Goal: Task Accomplishment & Management: Complete application form

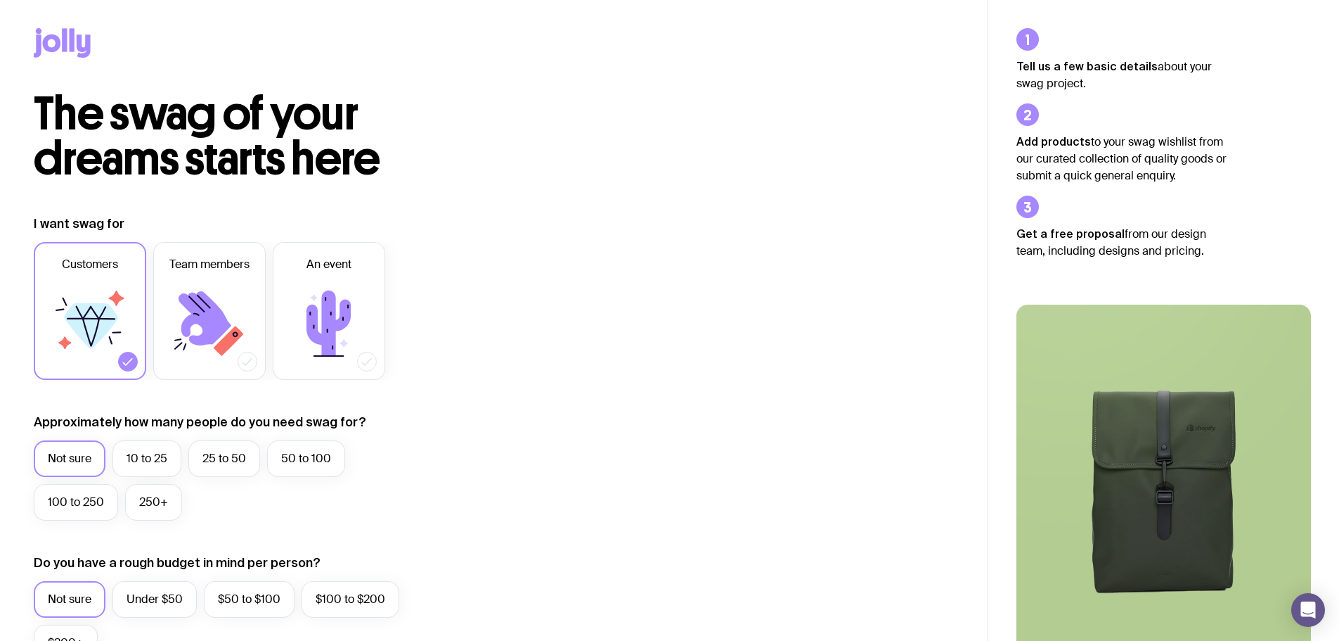
drag, startPoint x: 146, startPoint y: 65, endPoint x: 32, endPoint y: 34, distance: 118.2
click at [12, 41] on div at bounding box center [494, 45] width 988 height 91
click at [44, 40] on icon at bounding box center [52, 43] width 18 height 18
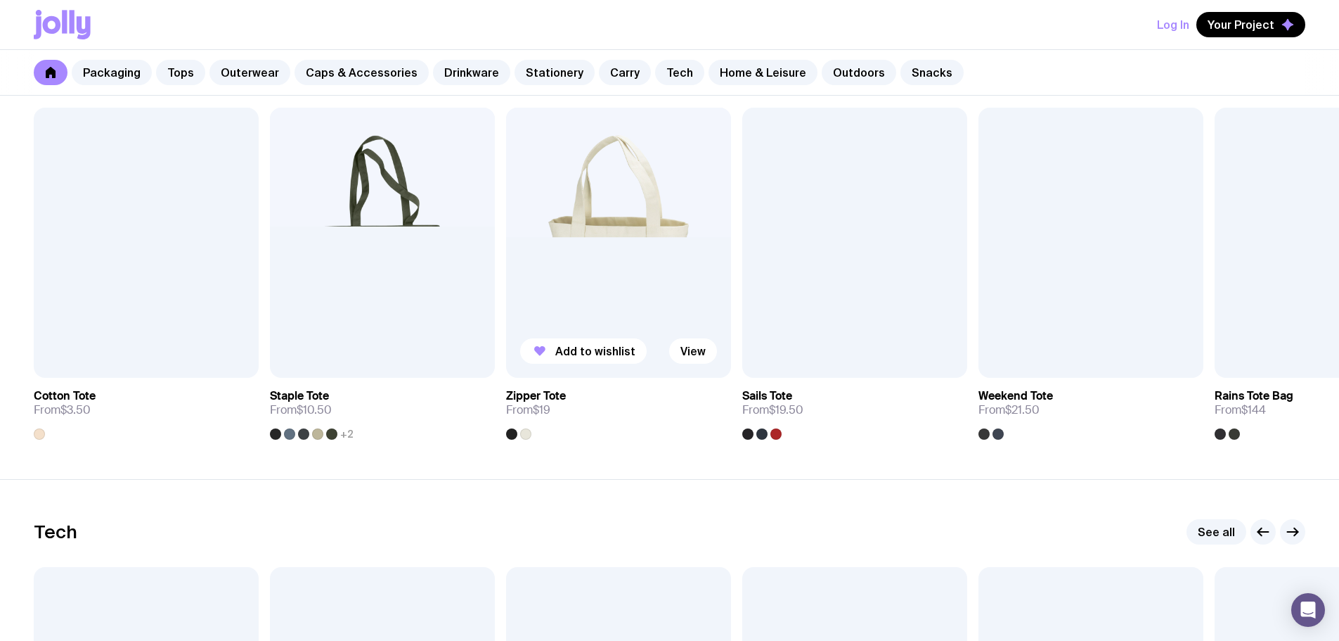
scroll to position [3023, 0]
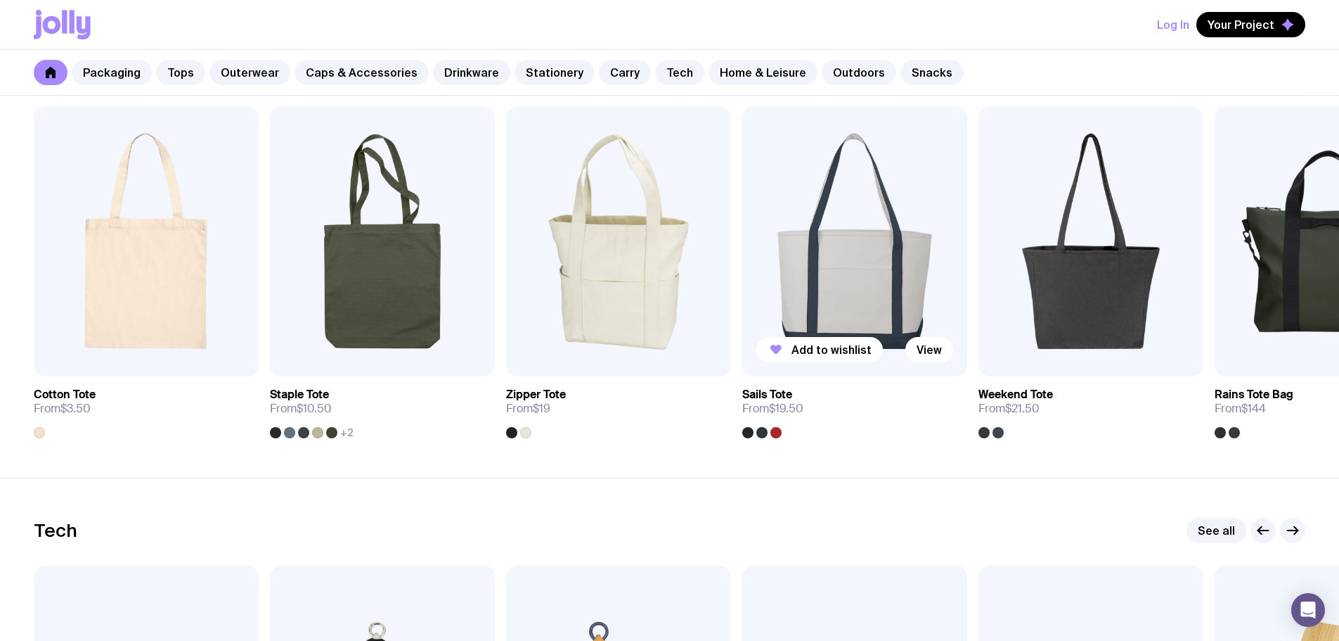
click at [889, 192] on img at bounding box center [854, 241] width 225 height 270
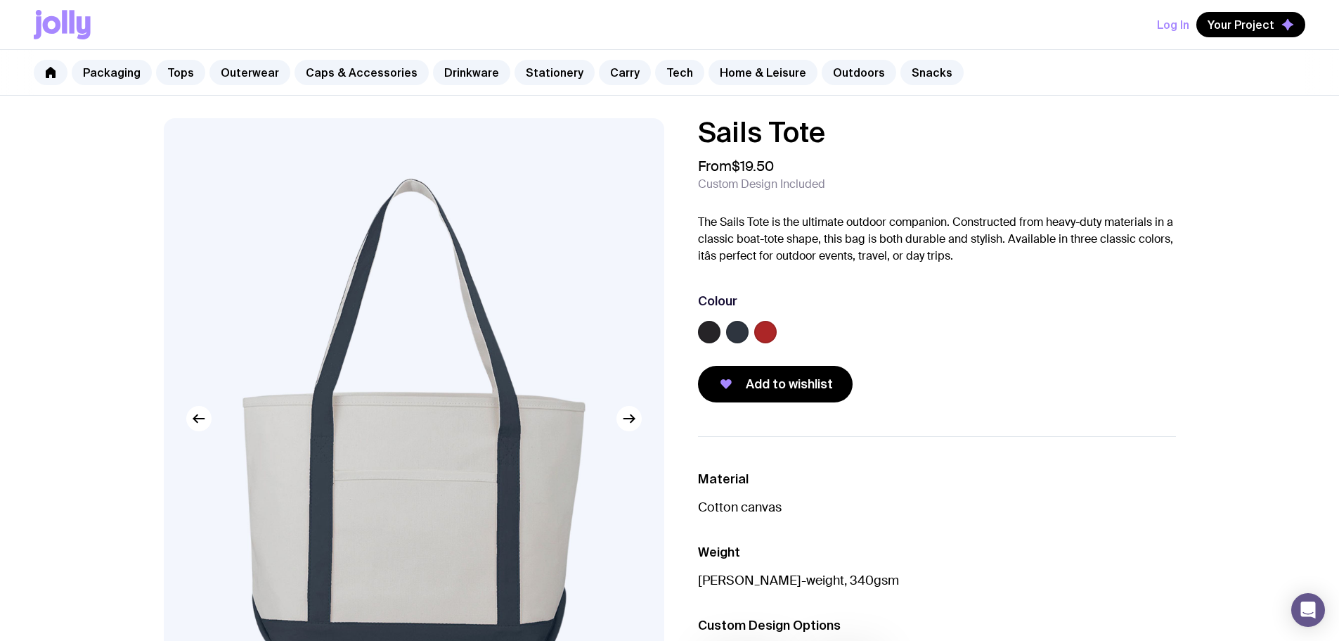
click at [736, 331] on label at bounding box center [737, 332] width 22 height 22
click at [0, 0] on input "radio" at bounding box center [0, 0] width 0 height 0
click at [1244, 30] on span "Your Project" at bounding box center [1241, 25] width 67 height 14
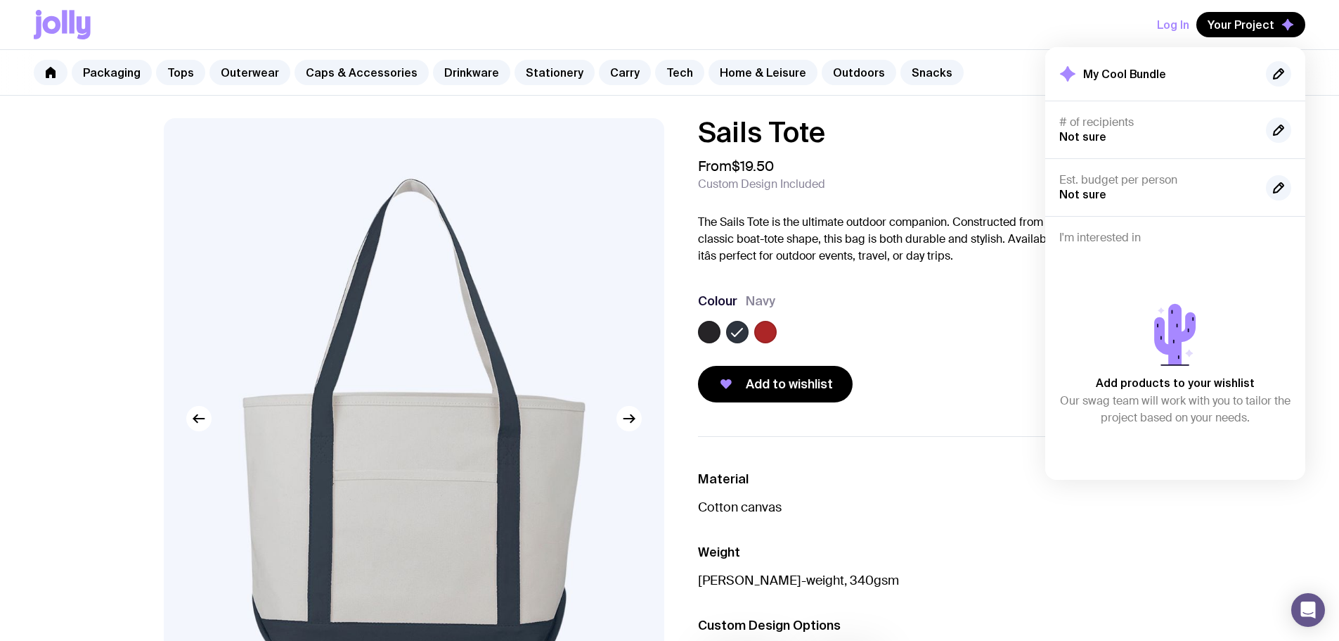
click at [955, 239] on p "The Sails Tote is the ultimate outdoor companion. Constructed from heavy-duty m…" at bounding box center [937, 239] width 478 height 51
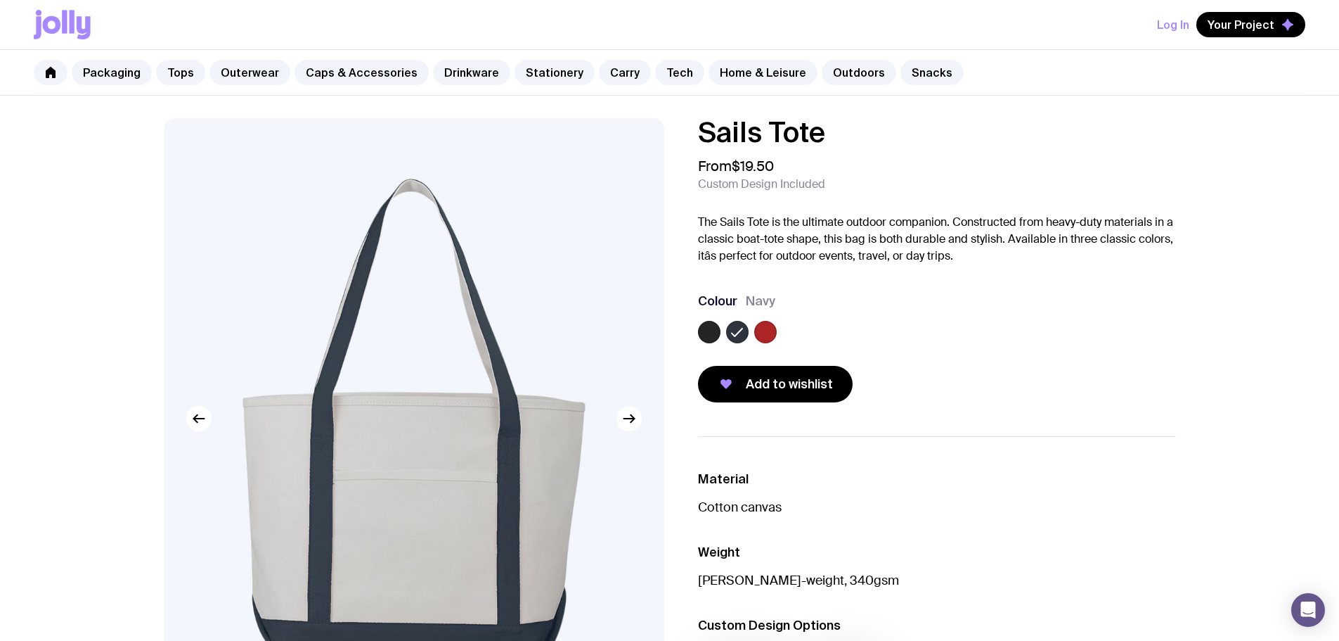
click at [738, 164] on span "$19.50" at bounding box center [753, 166] width 42 height 18
drag, startPoint x: 742, startPoint y: 165, endPoint x: 766, endPoint y: 165, distance: 24.6
click at [762, 165] on span "$19.50" at bounding box center [753, 166] width 42 height 18
click at [794, 169] on div "From $19.50 Custom Design Included" at bounding box center [937, 174] width 478 height 34
click at [804, 394] on button "Add to wishlist" at bounding box center [775, 384] width 155 height 37
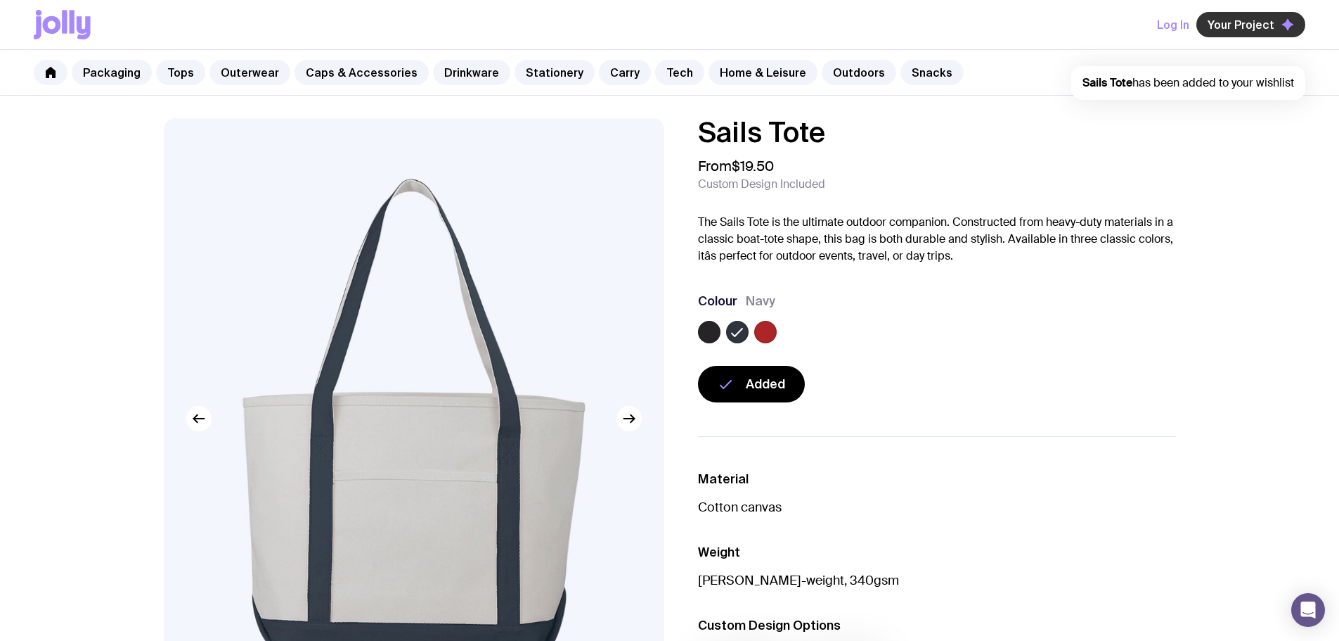
click at [1277, 18] on button "Your Project" at bounding box center [1251, 24] width 109 height 25
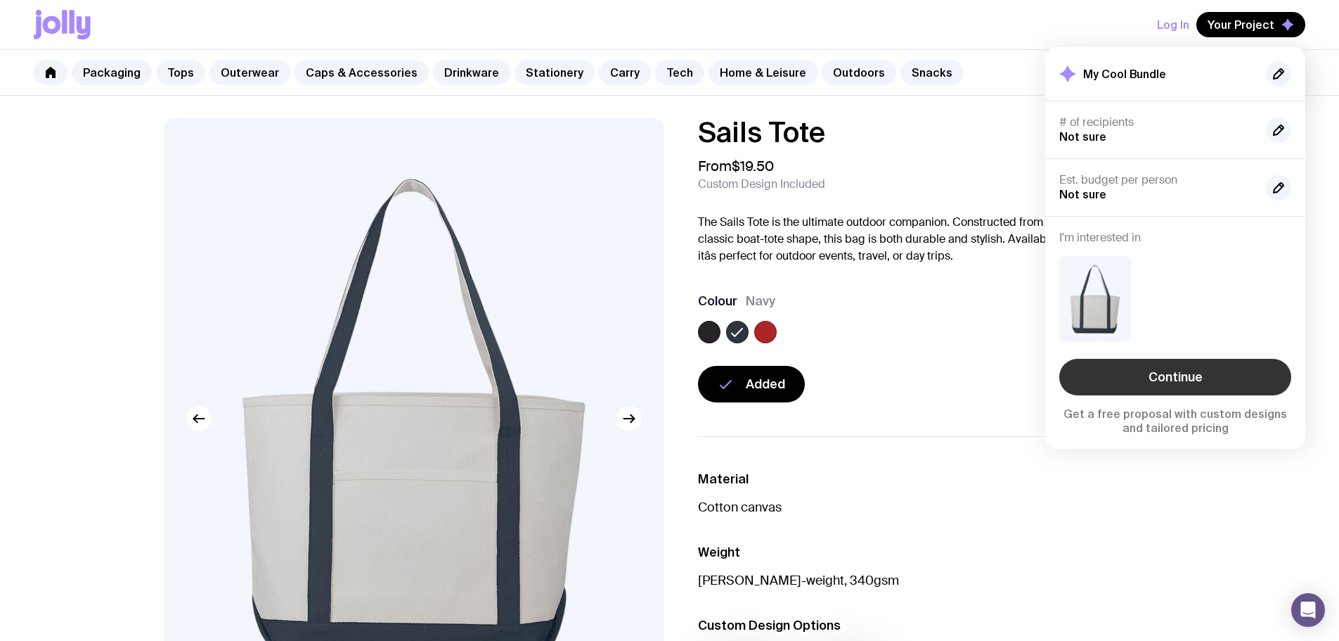
click at [1135, 373] on link "Continue" at bounding box center [1176, 377] width 232 height 37
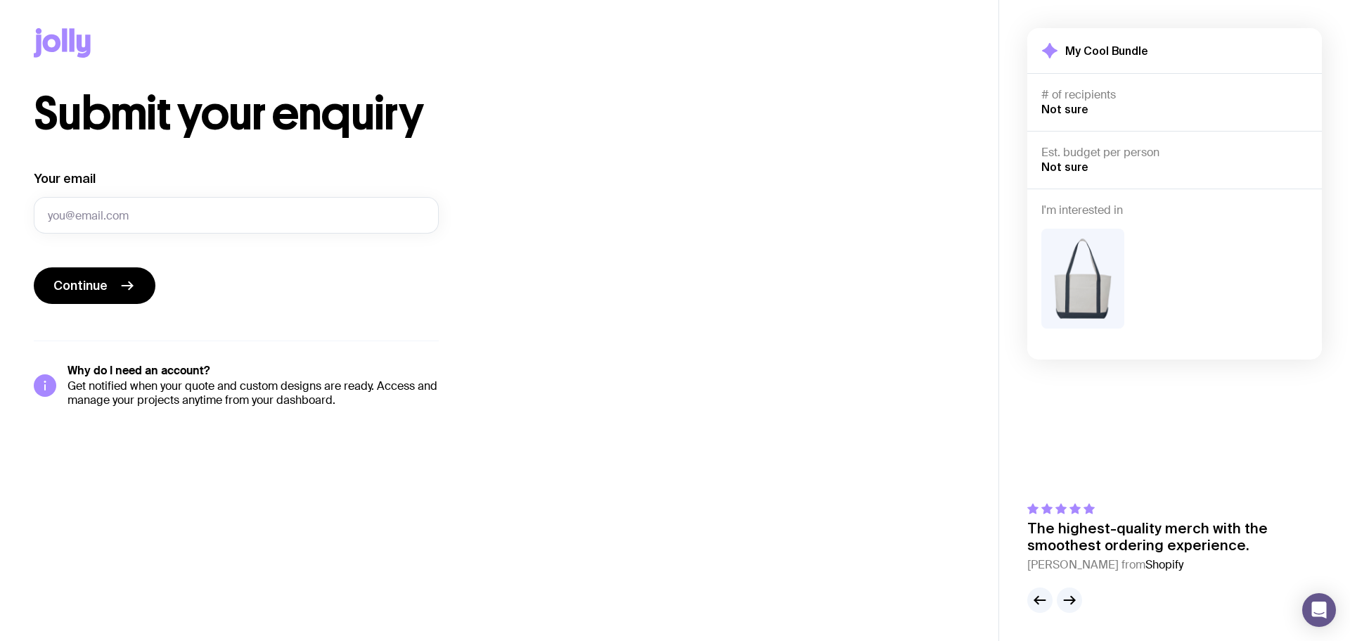
click at [162, 187] on div "Your email" at bounding box center [236, 201] width 405 height 63
click at [143, 226] on input "Your email" at bounding box center [236, 215] width 405 height 37
type input "[US_STATE][EMAIL_ADDRESS][DATE][DOMAIN_NAME]"
click at [113, 292] on button "Continue" at bounding box center [95, 285] width 122 height 37
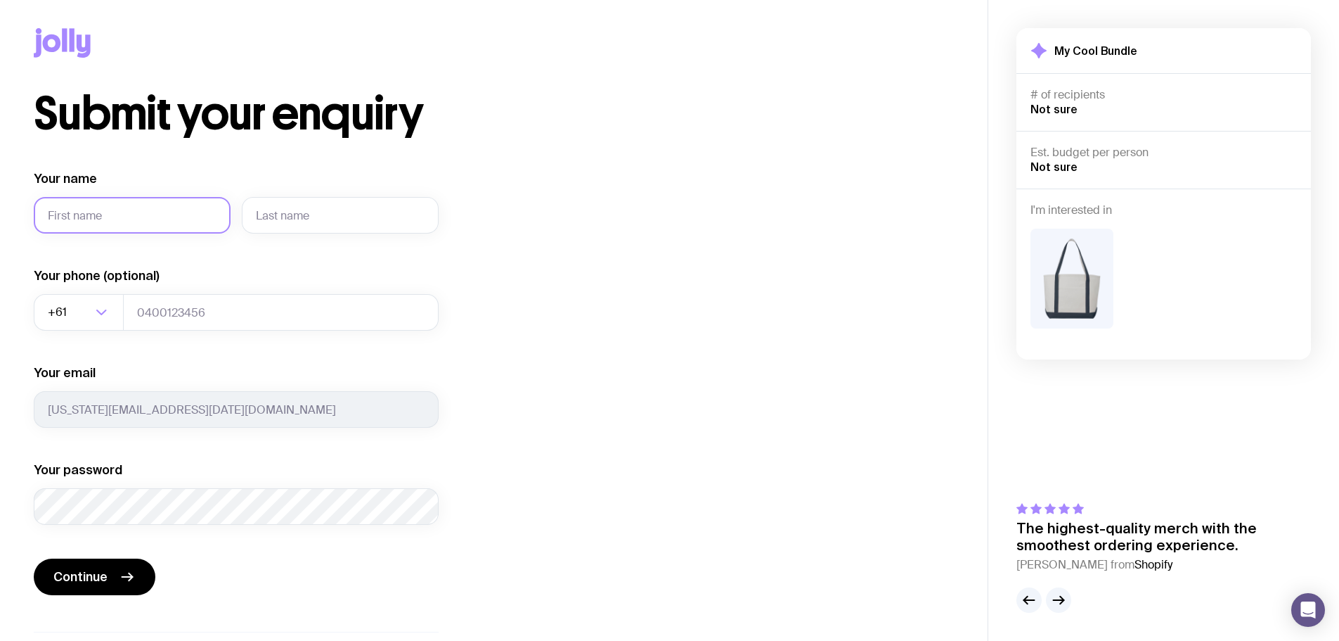
click at [161, 220] on input "Your name" at bounding box center [132, 215] width 197 height 37
type input "[US_STATE]"
type input "[PERSON_NAME]"
type input "0467668979"
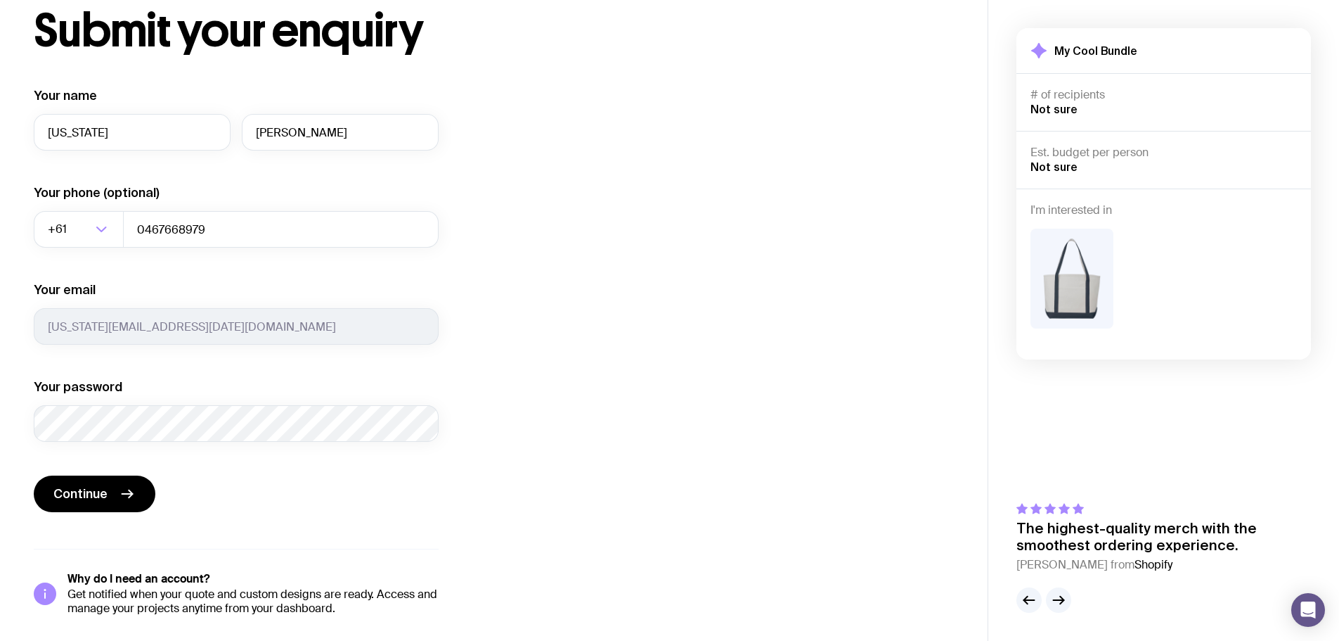
scroll to position [86, 0]
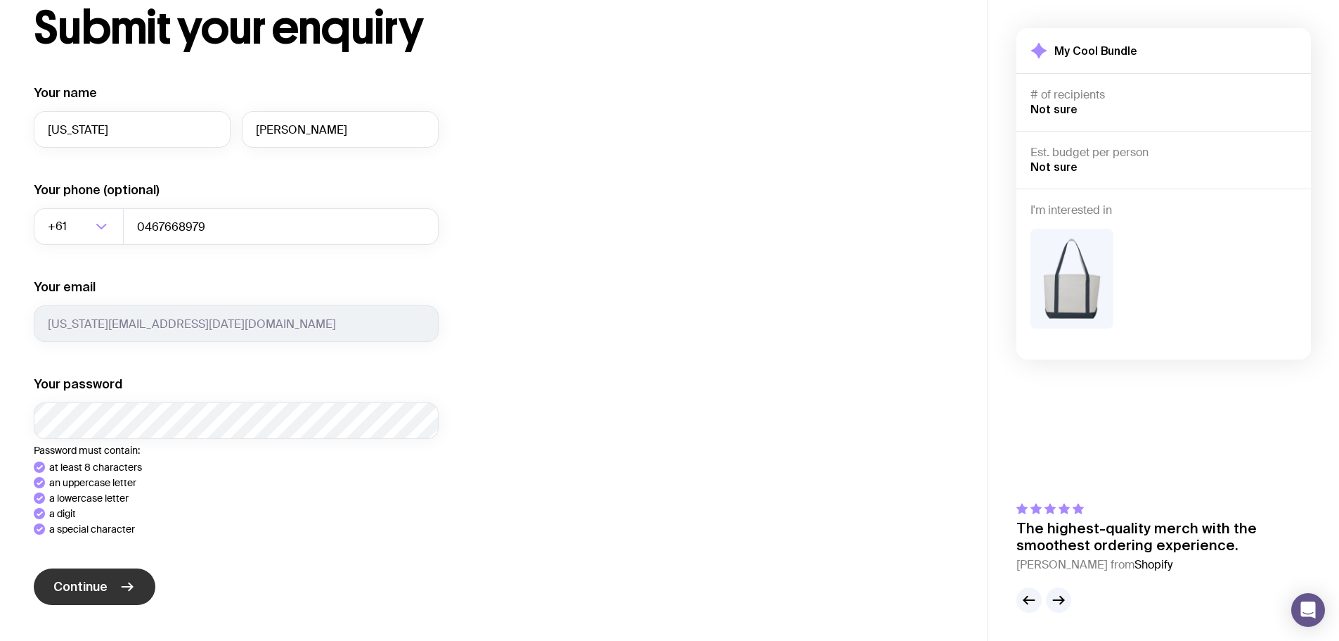
click at [130, 572] on div "Your name [US_STATE][PERSON_NAME] Your phone (optional) +61 Loading... 04676689…" at bounding box center [236, 396] width 405 height 624
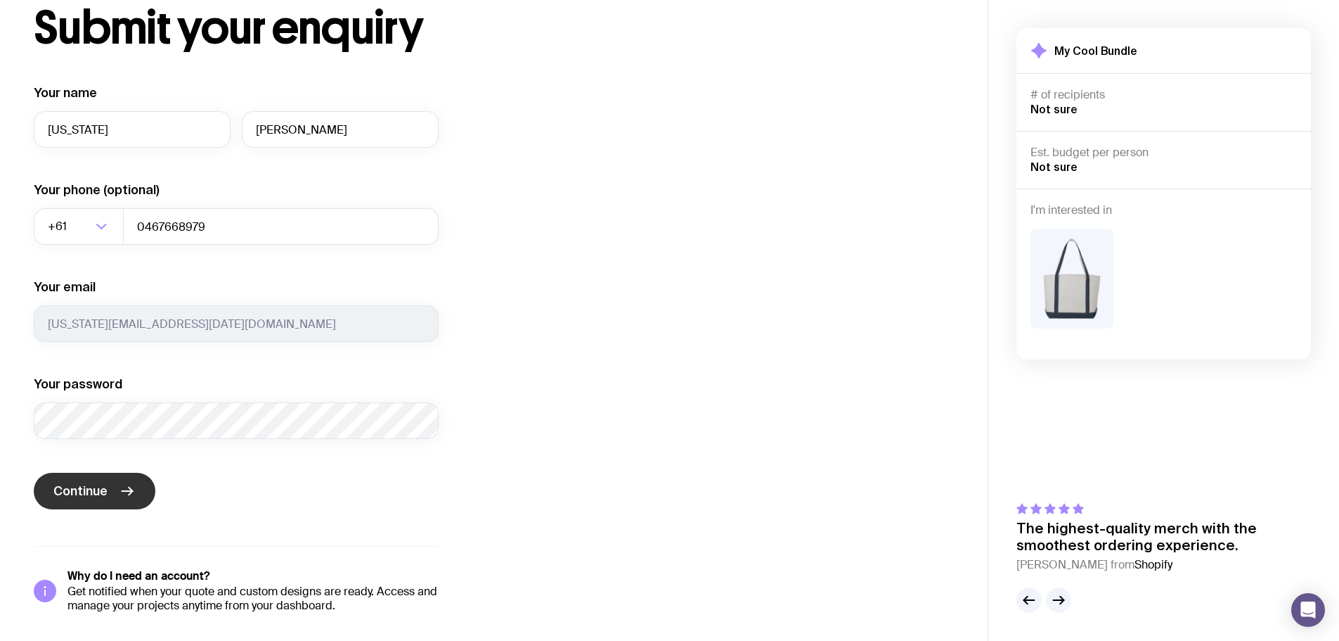
click at [129, 508] on button "Continue" at bounding box center [95, 490] width 122 height 37
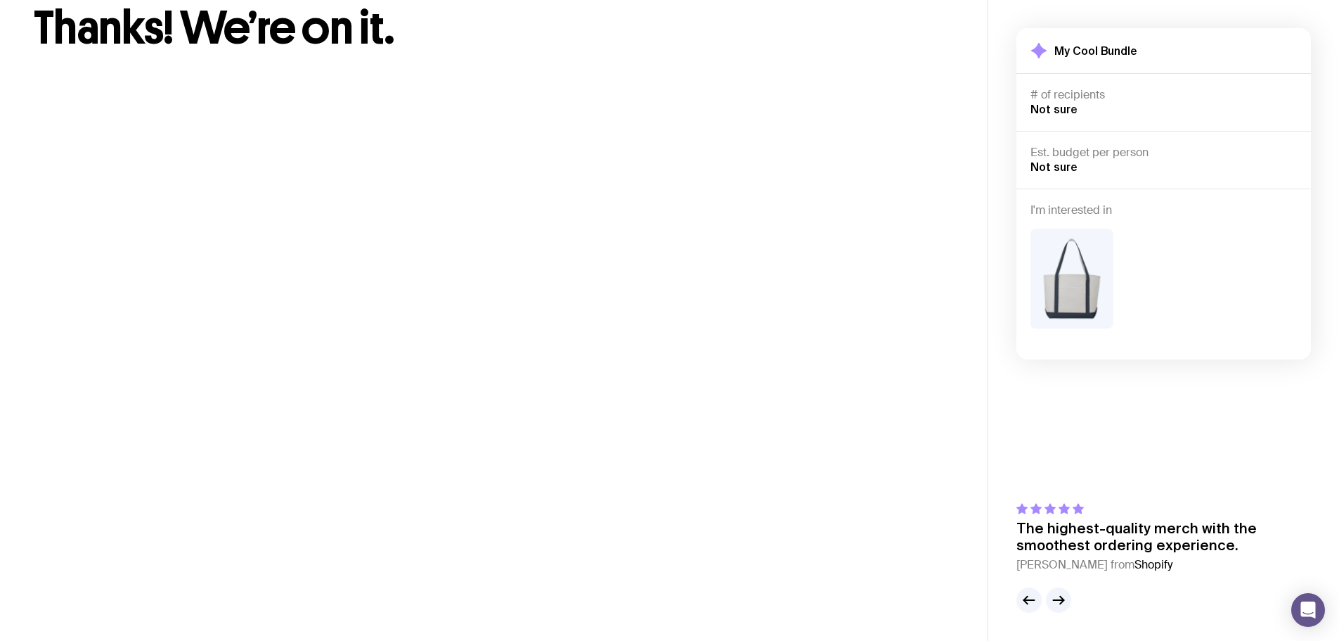
scroll to position [0, 0]
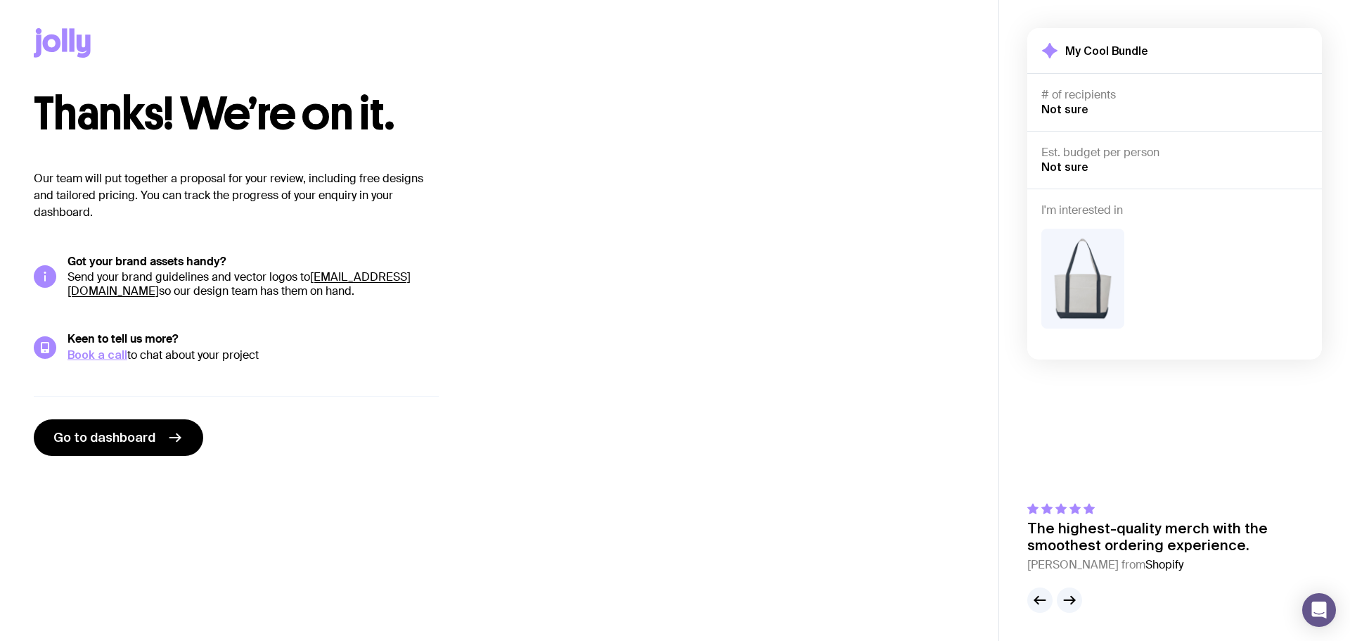
click at [1112, 98] on h4 "# of recipients" at bounding box center [1174, 95] width 266 height 14
click at [1098, 96] on h4 "# of recipients" at bounding box center [1174, 95] width 266 height 14
click at [114, 446] on link "Go to dashboard" at bounding box center [118, 437] width 169 height 37
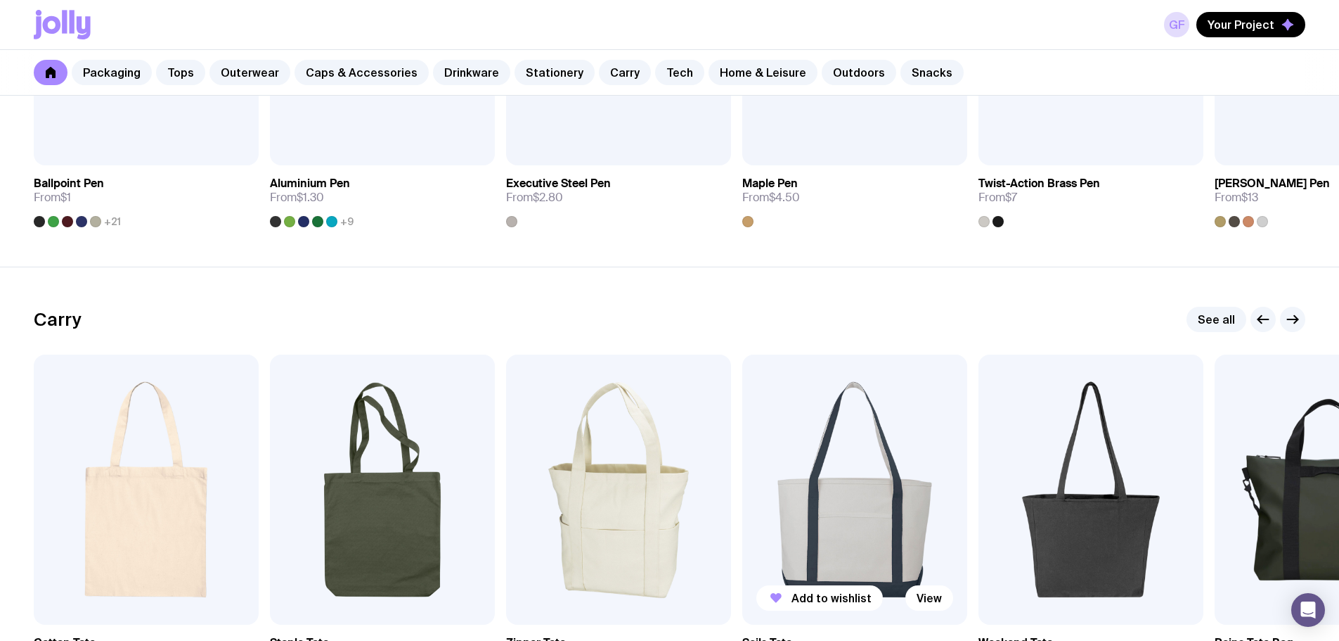
scroll to position [2953, 0]
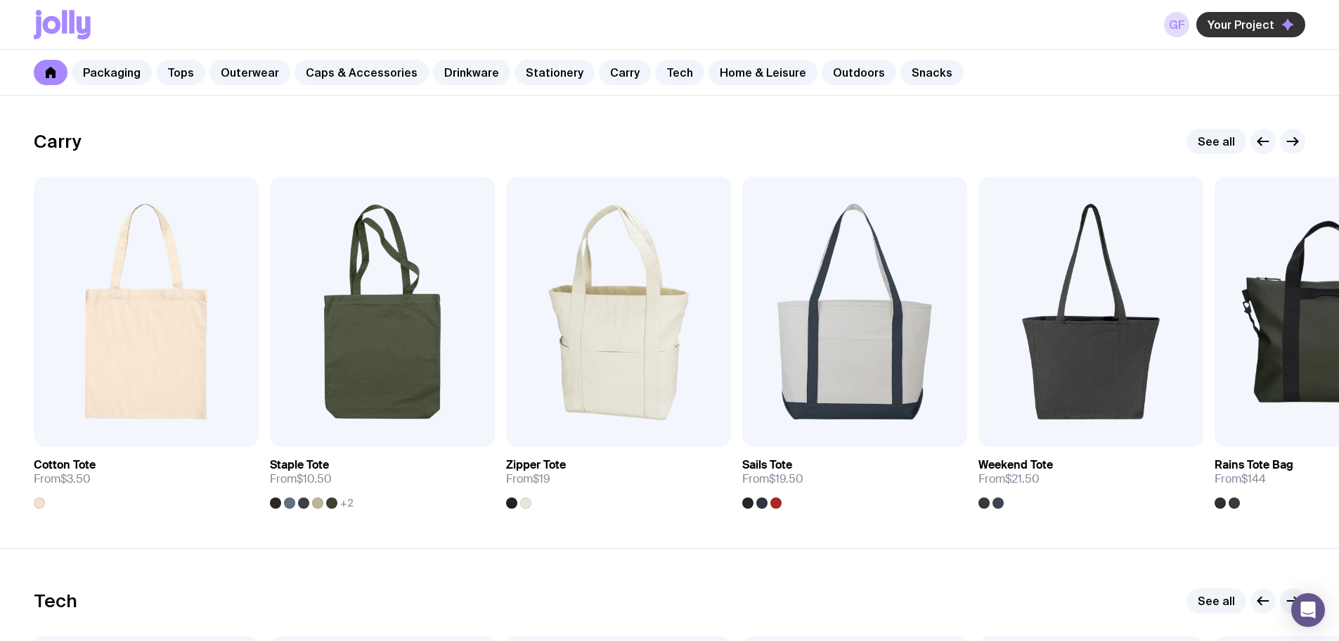
click at [1225, 29] on span "Your Project" at bounding box center [1241, 25] width 67 height 14
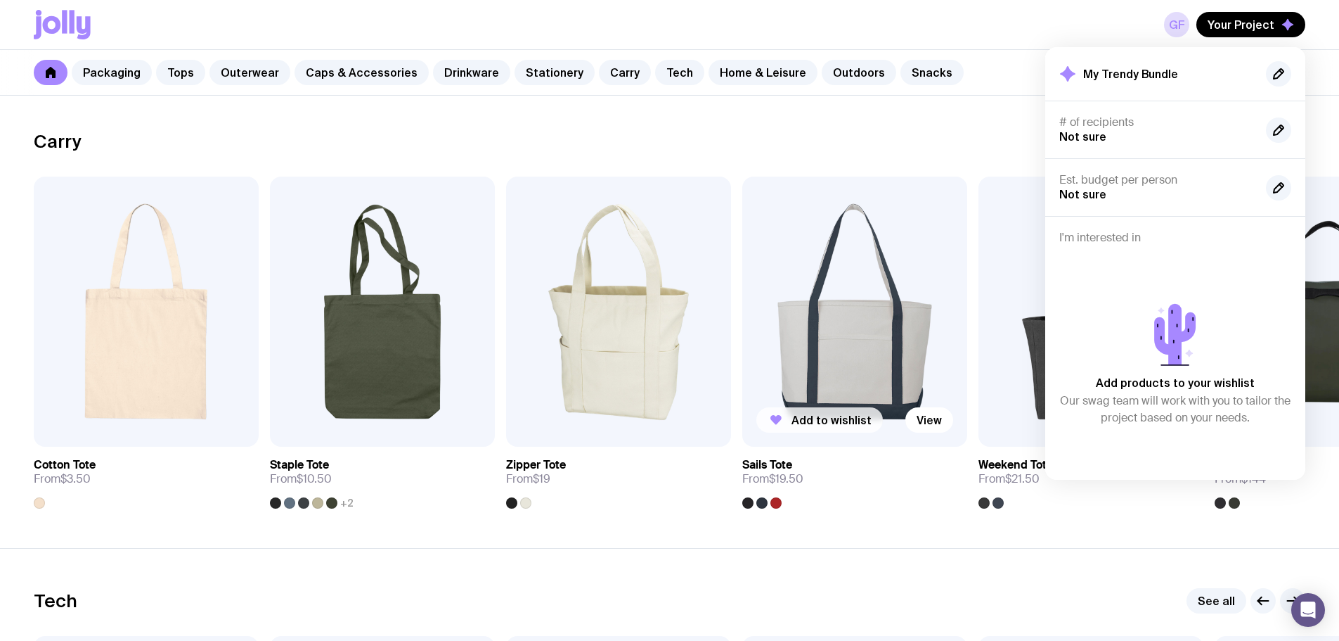
click at [828, 423] on span "Add to wishlist" at bounding box center [832, 420] width 80 height 14
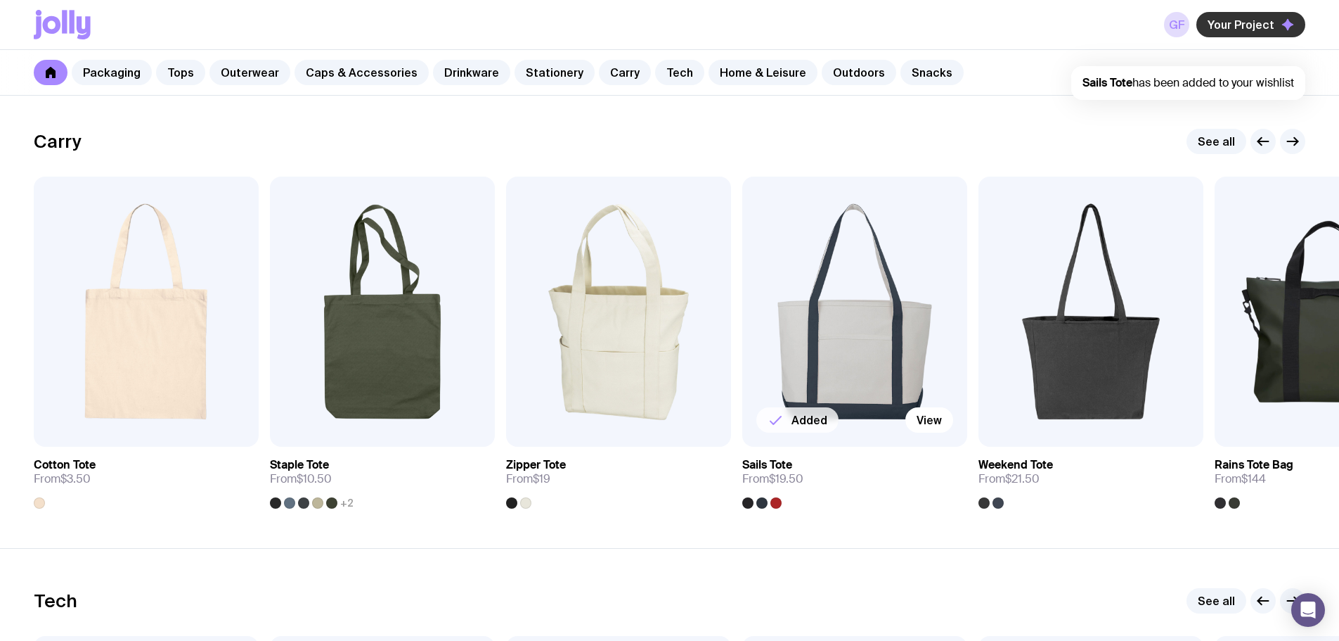
scroll to position [0, 0]
click at [1244, 27] on span "Your Project" at bounding box center [1241, 25] width 67 height 14
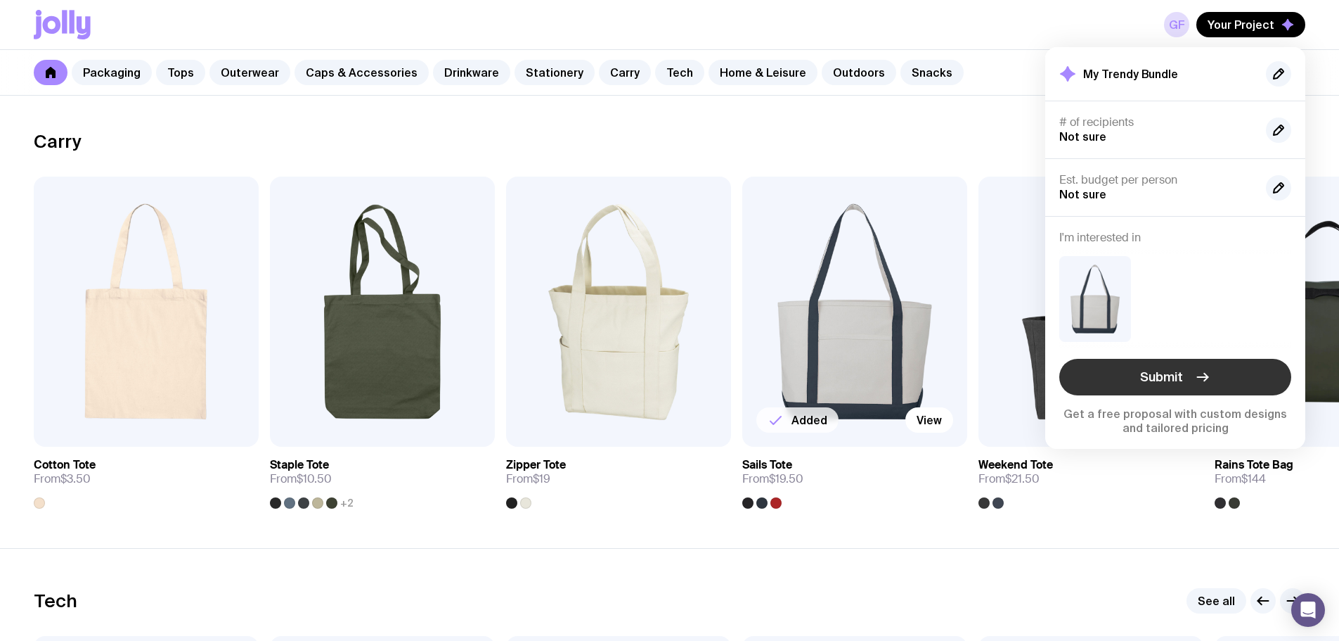
click at [1240, 385] on button "Submit" at bounding box center [1176, 377] width 232 height 37
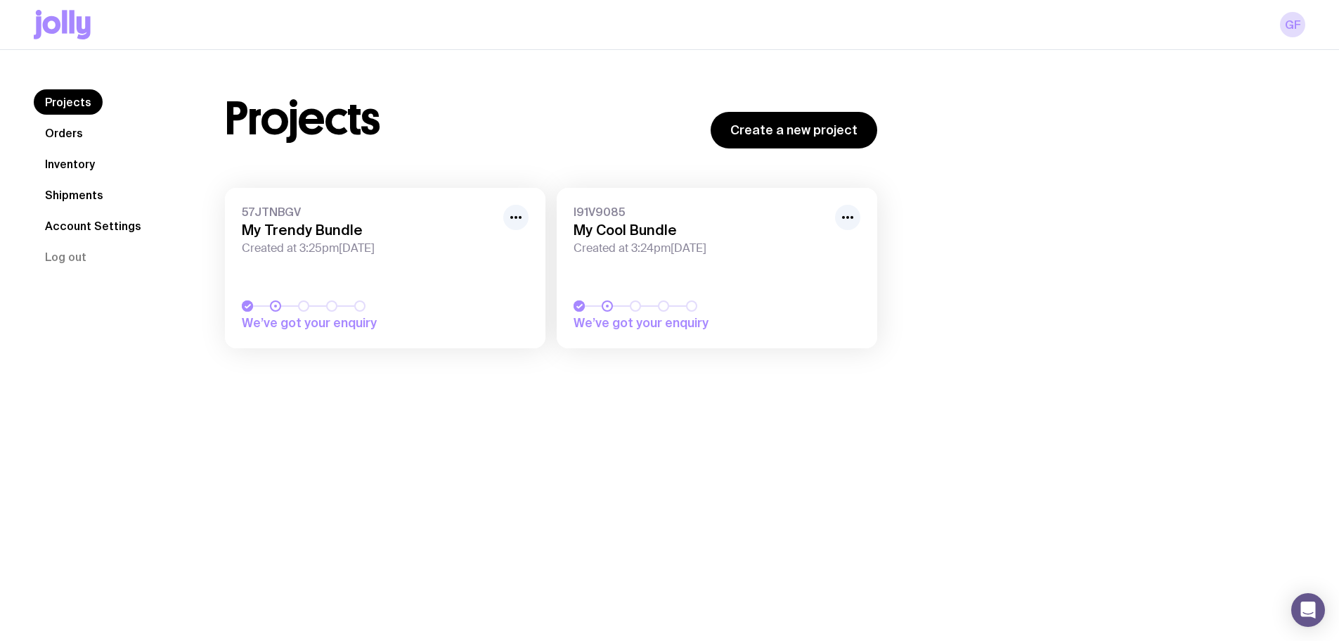
click at [654, 292] on link "I91V9085 My Cool Bundle Created at 3:24pm[DATE] We’ve got your enquiry" at bounding box center [717, 268] width 321 height 160
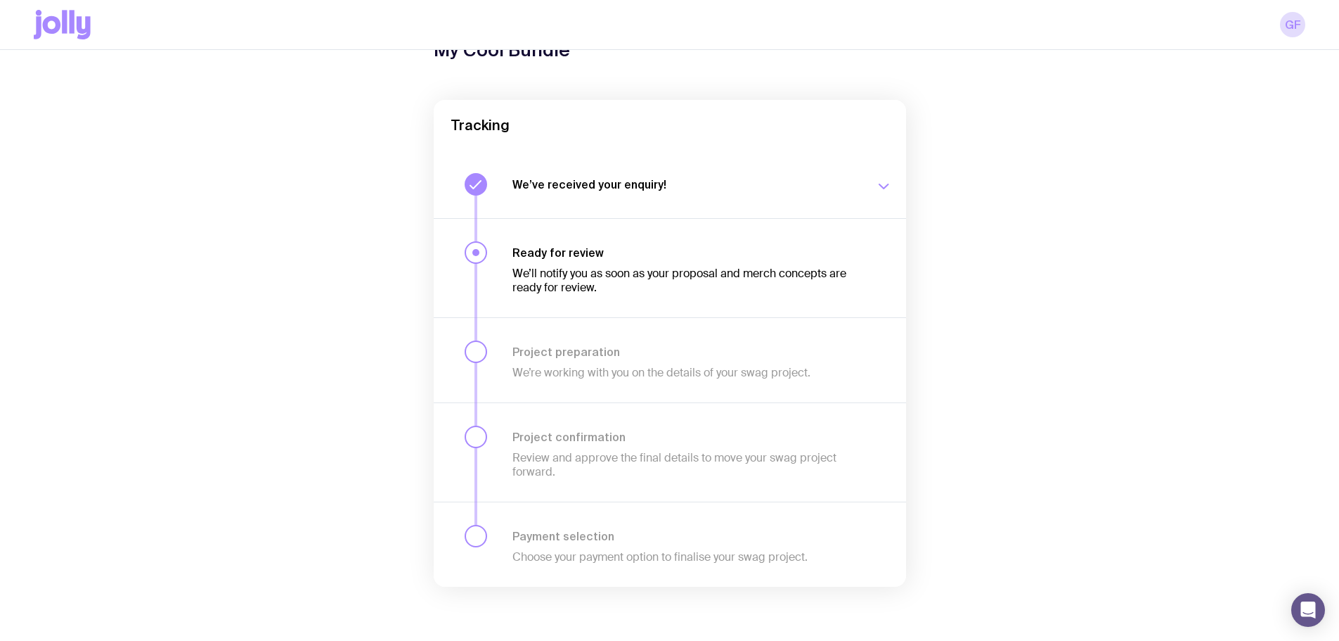
scroll to position [87, 0]
click at [477, 250] on div at bounding box center [475, 250] width 7 height 7
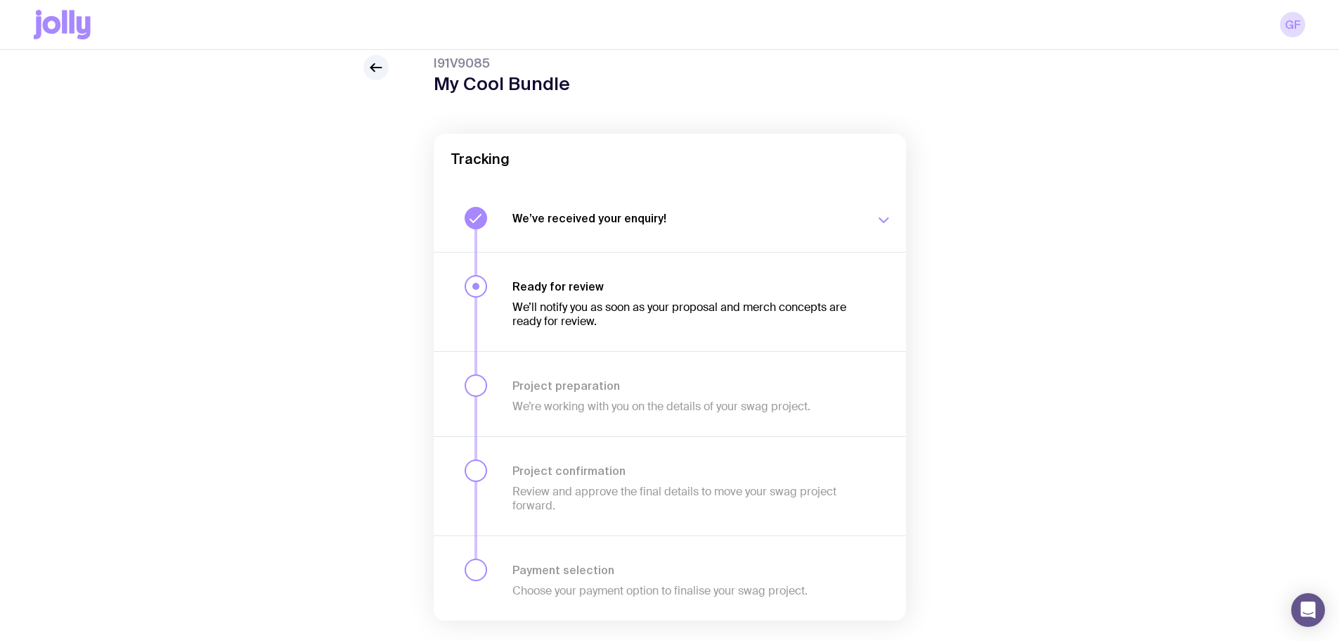
scroll to position [0, 0]
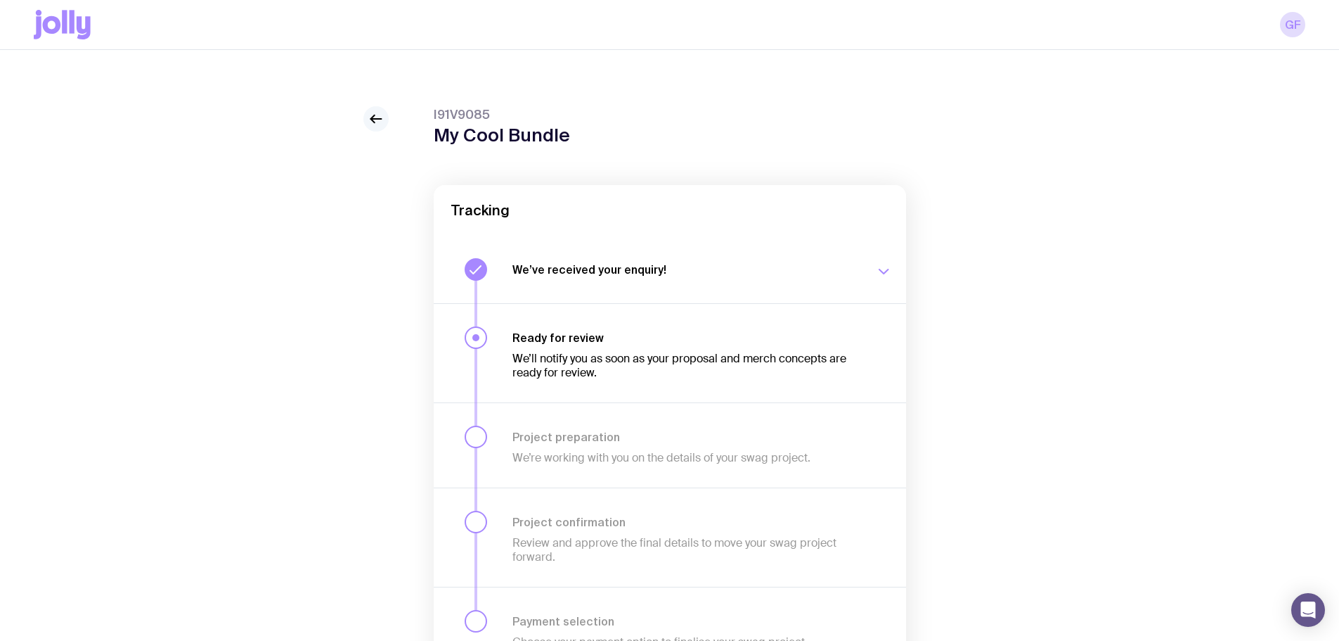
click at [373, 117] on icon at bounding box center [373, 119] width 4 height 8
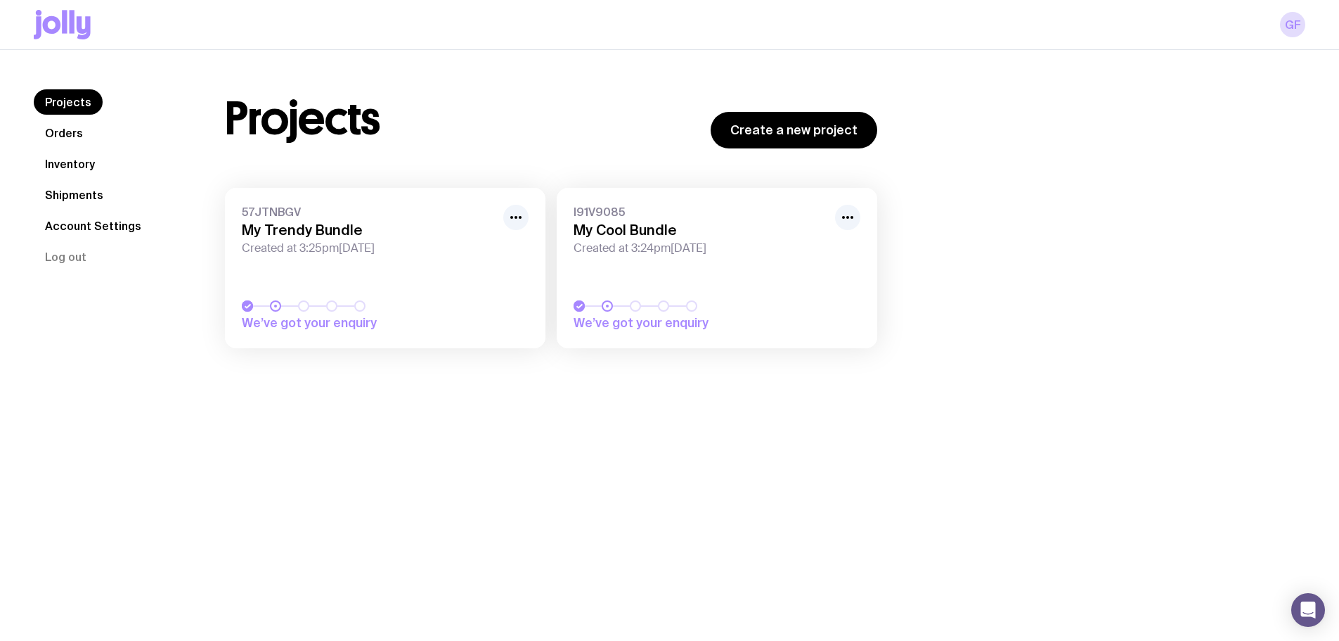
click at [1310, 25] on div "GF" at bounding box center [669, 25] width 1339 height 50
click at [1297, 25] on link "GF" at bounding box center [1292, 24] width 25 height 25
click at [683, 235] on h3 "My Cool Bundle" at bounding box center [700, 229] width 253 height 17
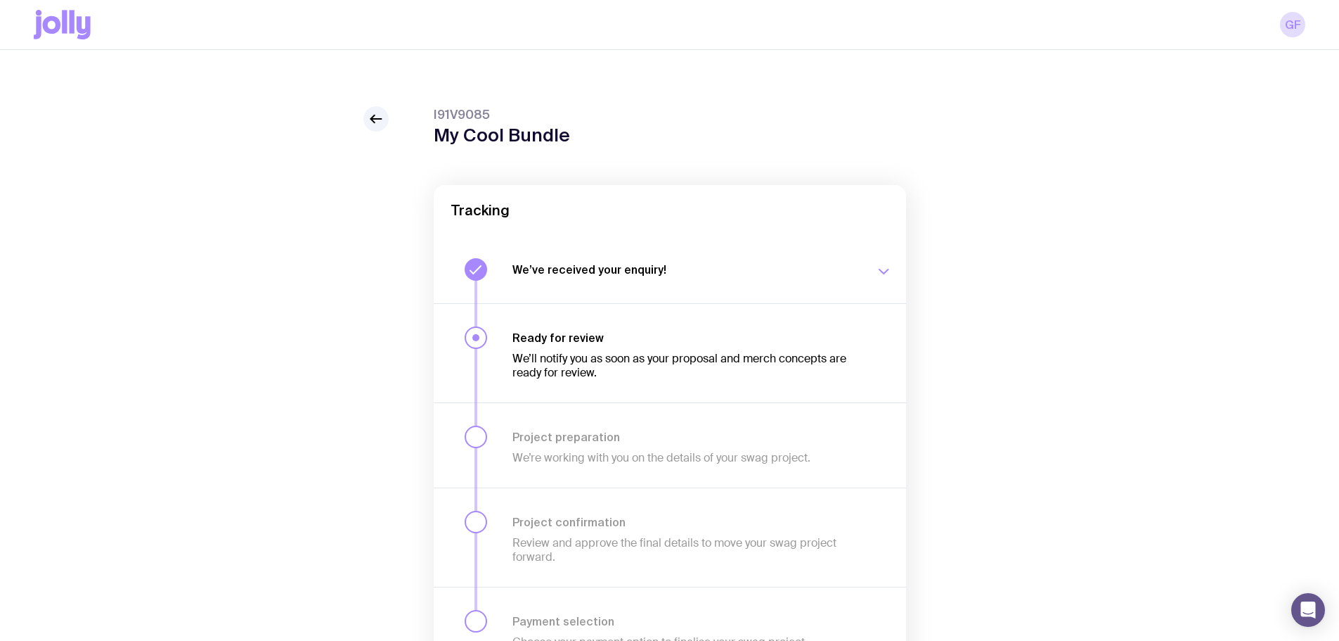
click at [609, 262] on h3 "We’ve received your enquiry!" at bounding box center [686, 269] width 346 height 14
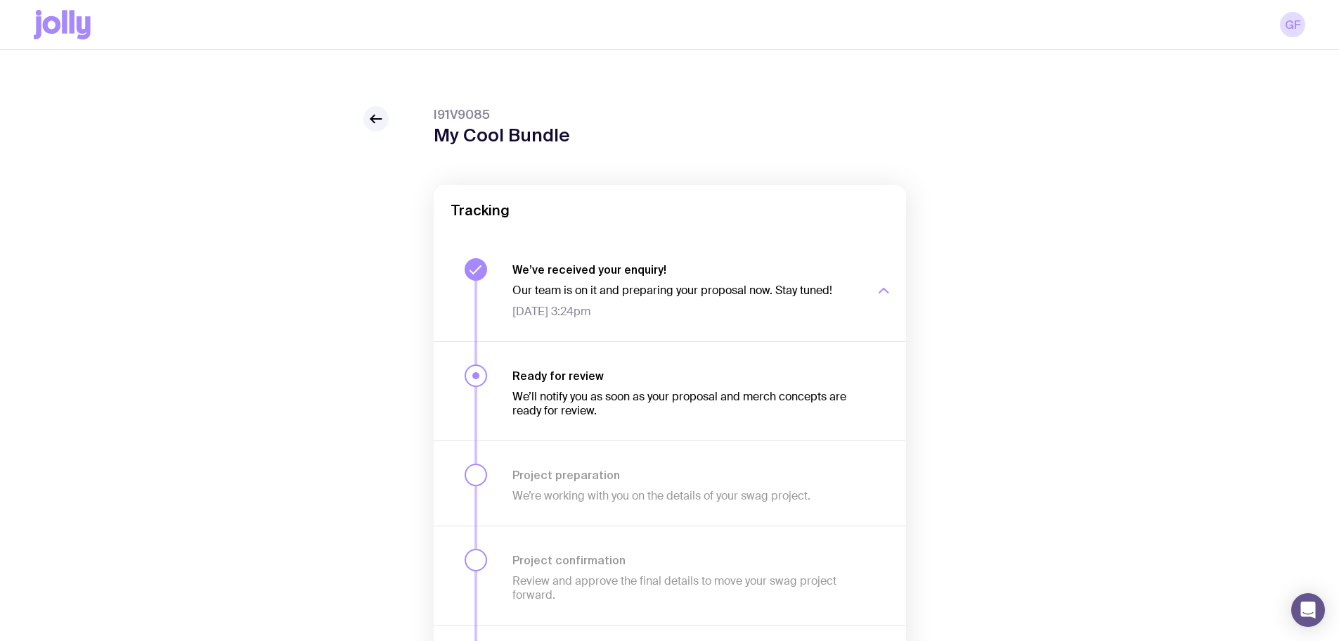
scroll to position [70, 0]
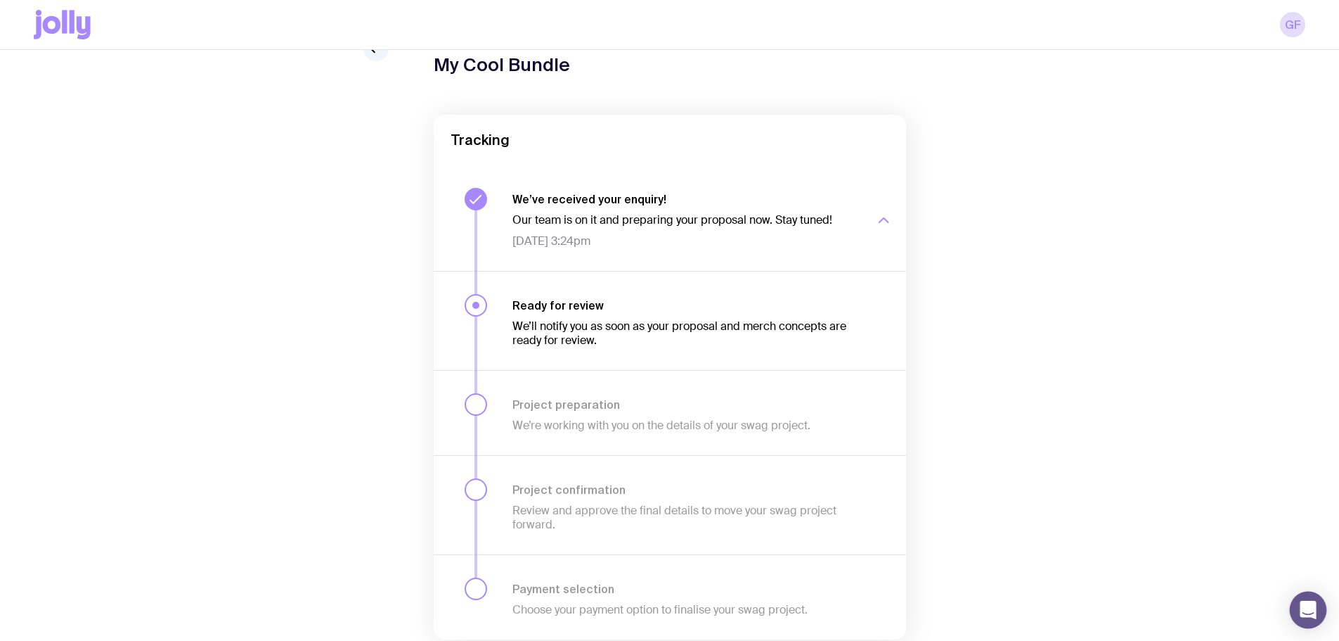
click at [1309, 599] on div "Open Intercom Messenger" at bounding box center [1308, 609] width 37 height 37
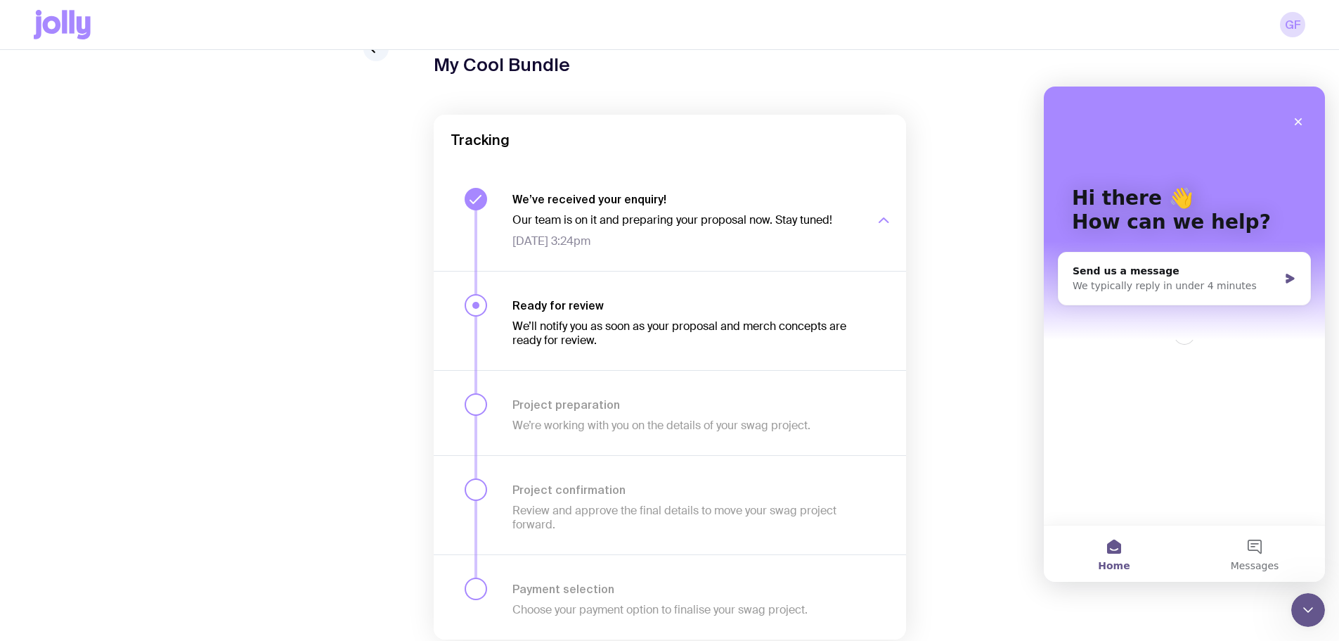
scroll to position [0, 0]
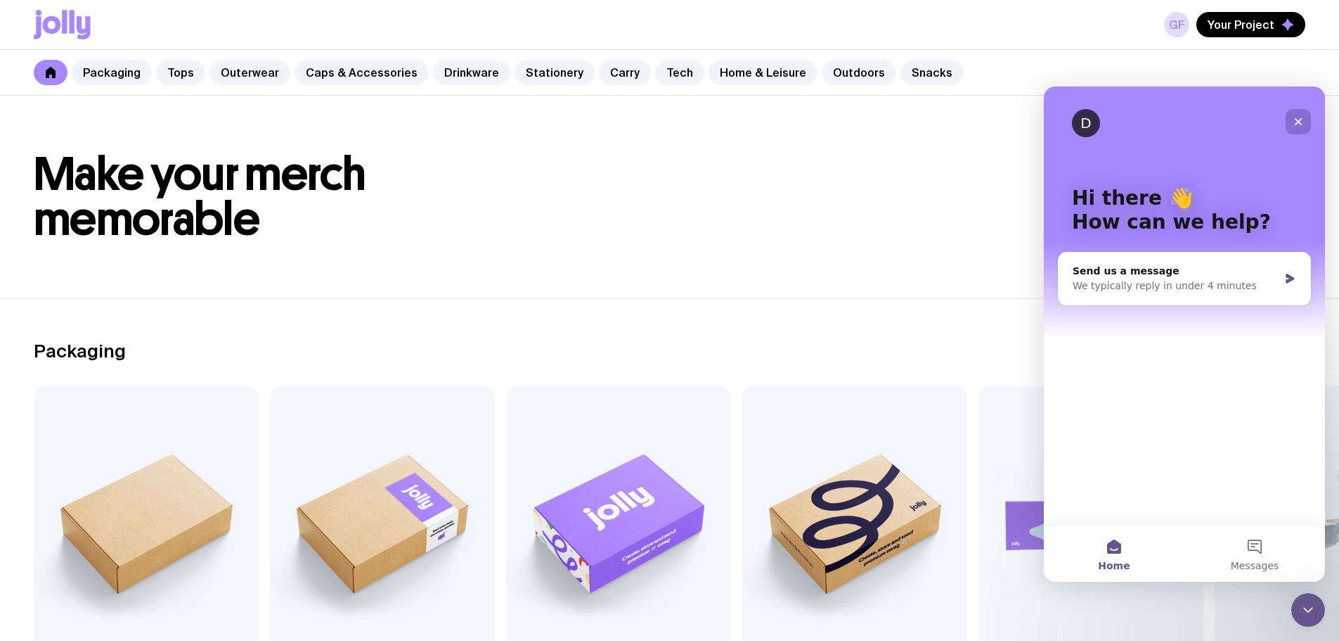
click at [1298, 113] on div "Close" at bounding box center [1298, 121] width 25 height 25
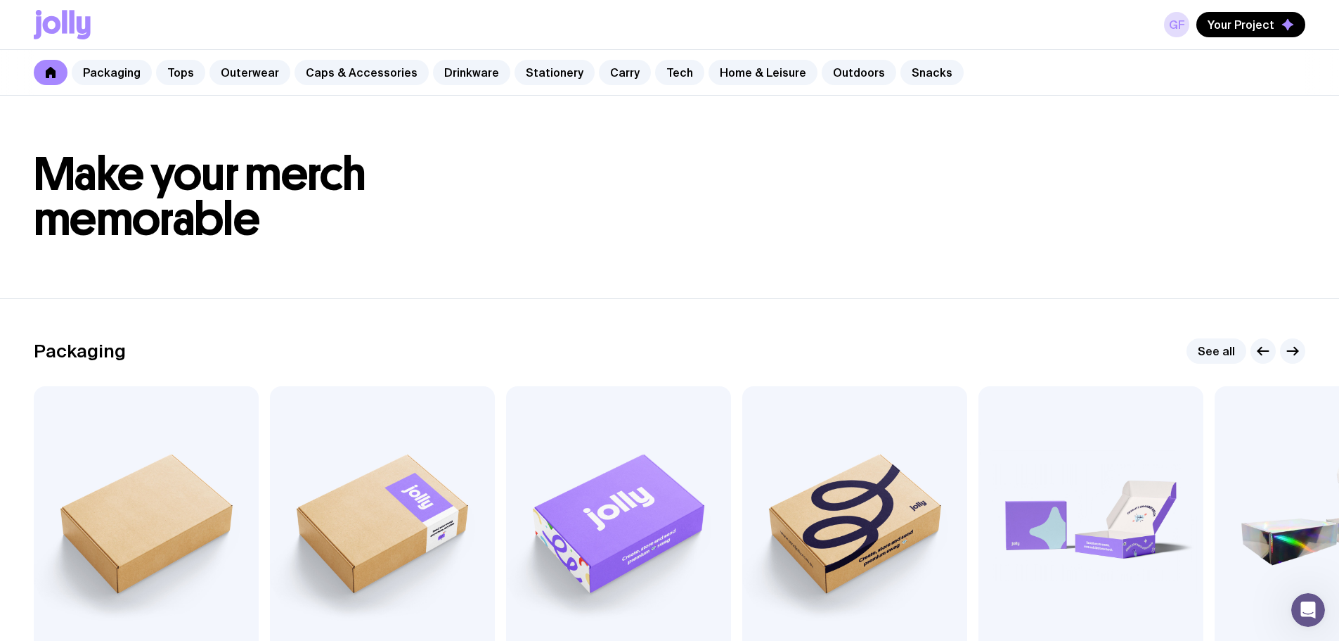
click at [63, 23] on icon at bounding box center [64, 21] width 5 height 23
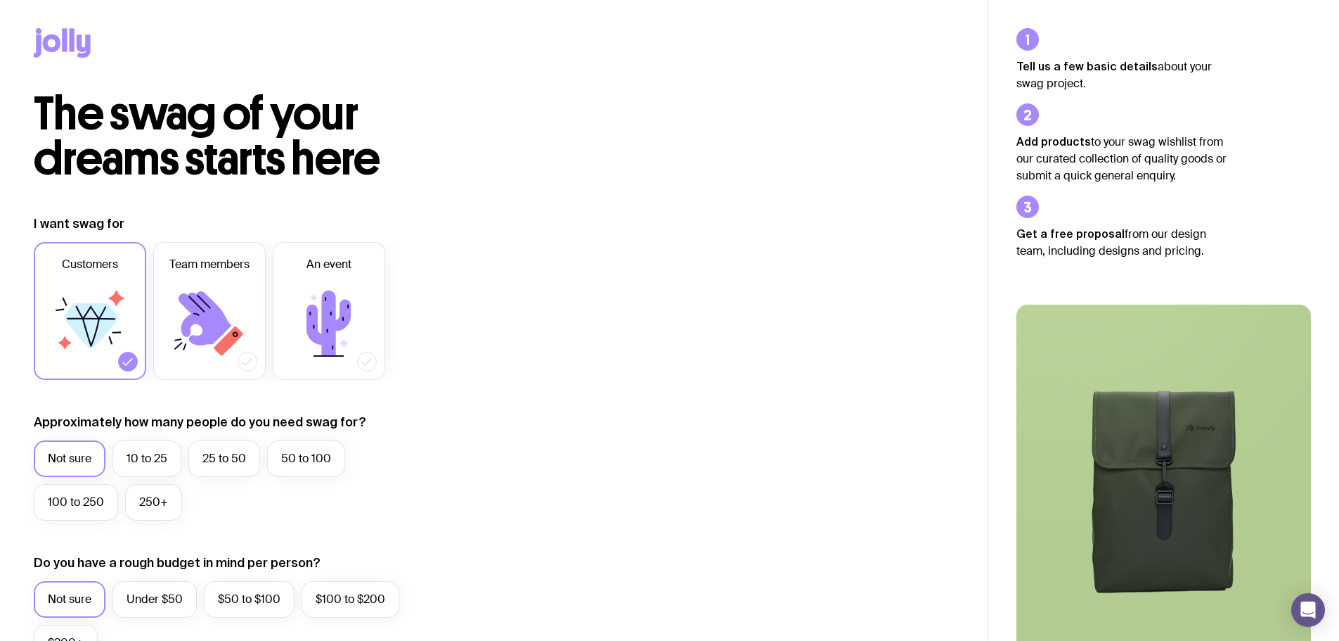
click at [1202, 454] on img at bounding box center [1164, 481] width 295 height 354
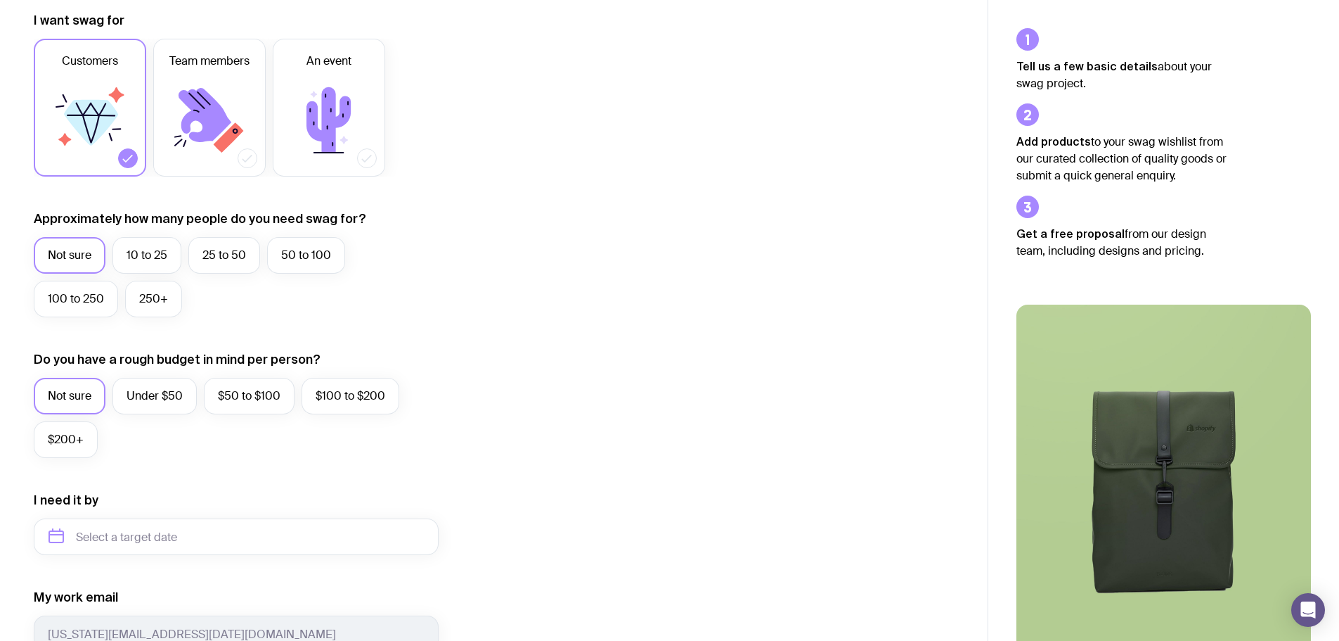
scroll to position [555, 0]
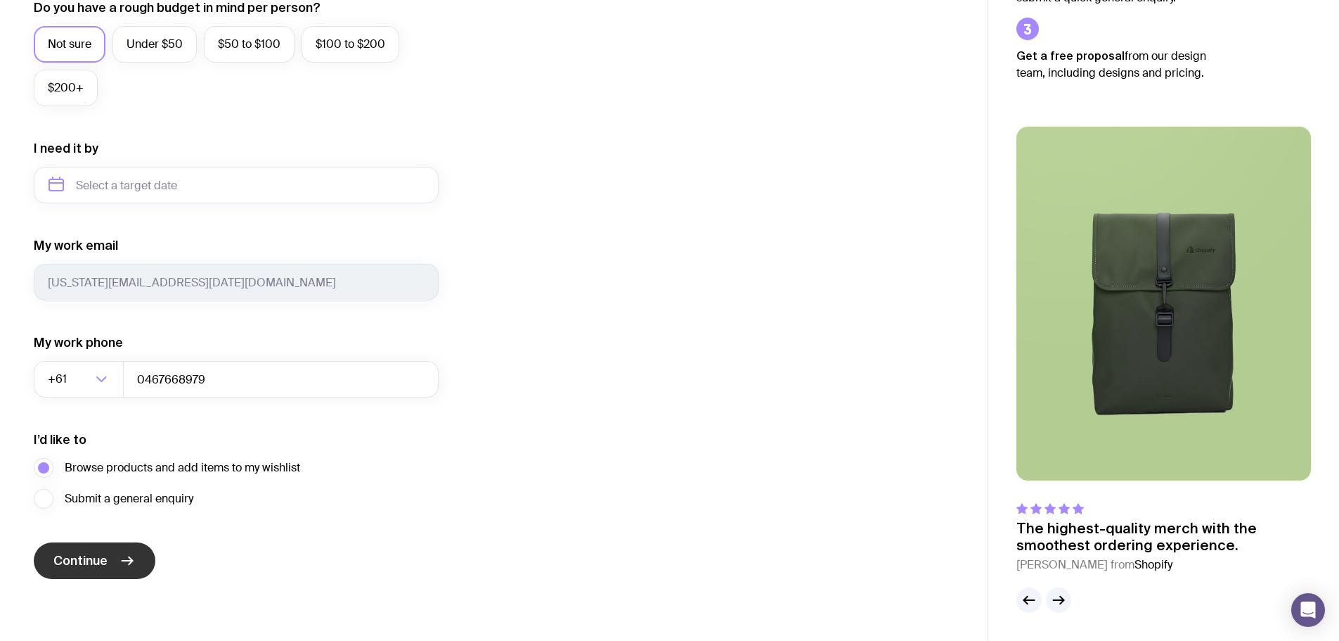
click at [126, 558] on icon "submit" at bounding box center [127, 560] width 17 height 17
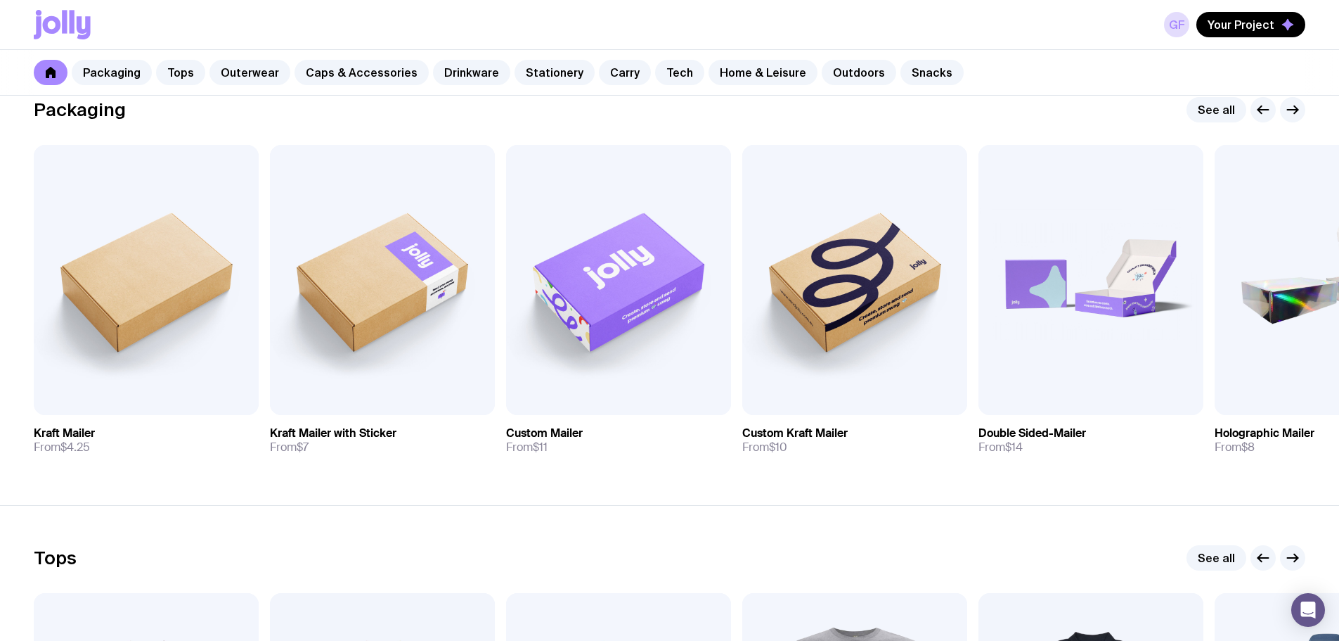
scroll to position [422, 0]
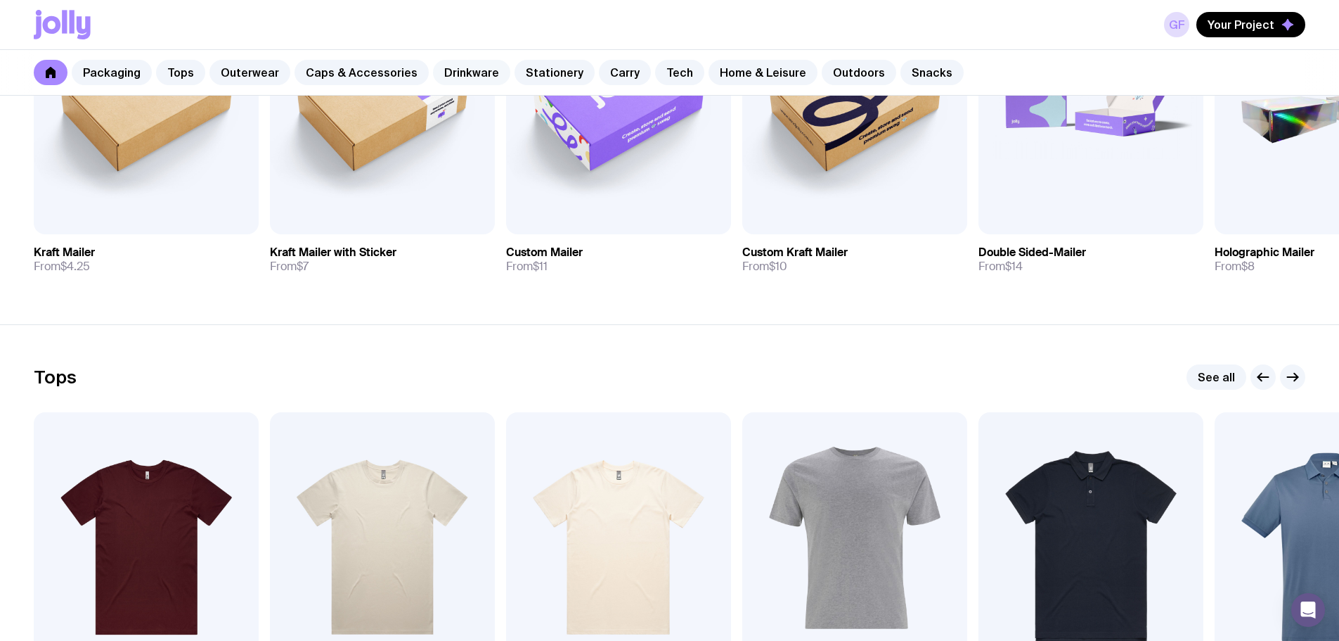
click at [463, 70] on link "Drinkware" at bounding box center [471, 72] width 77 height 25
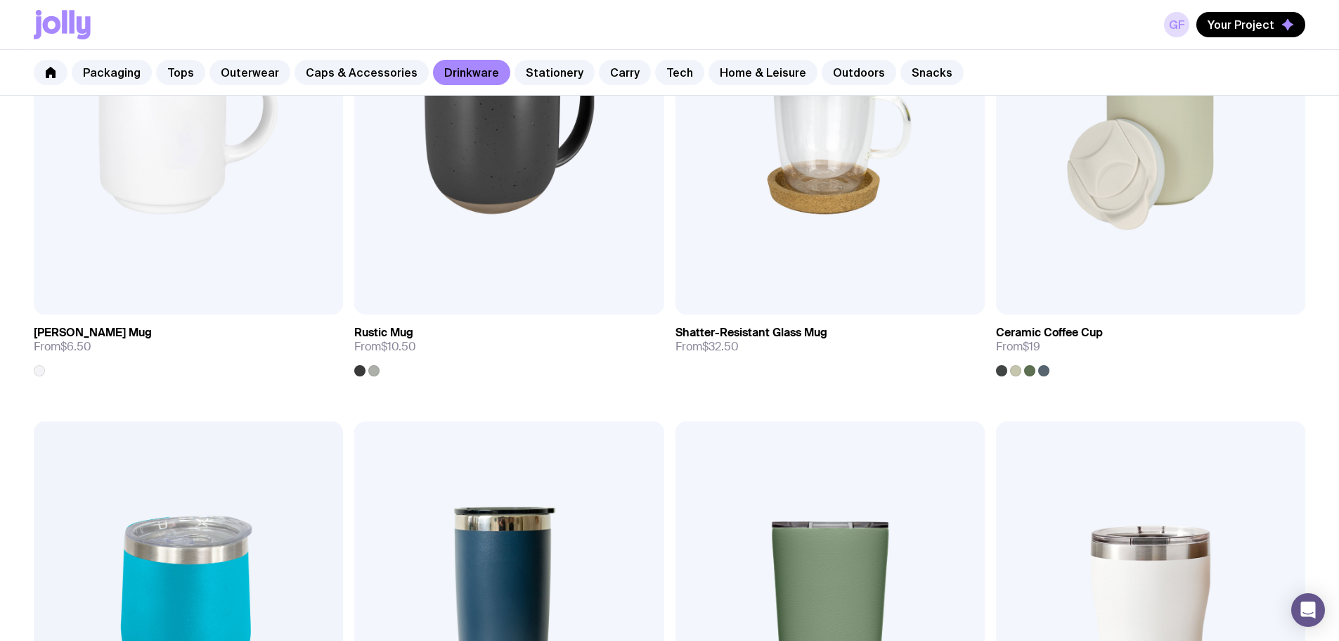
scroll to position [420, 0]
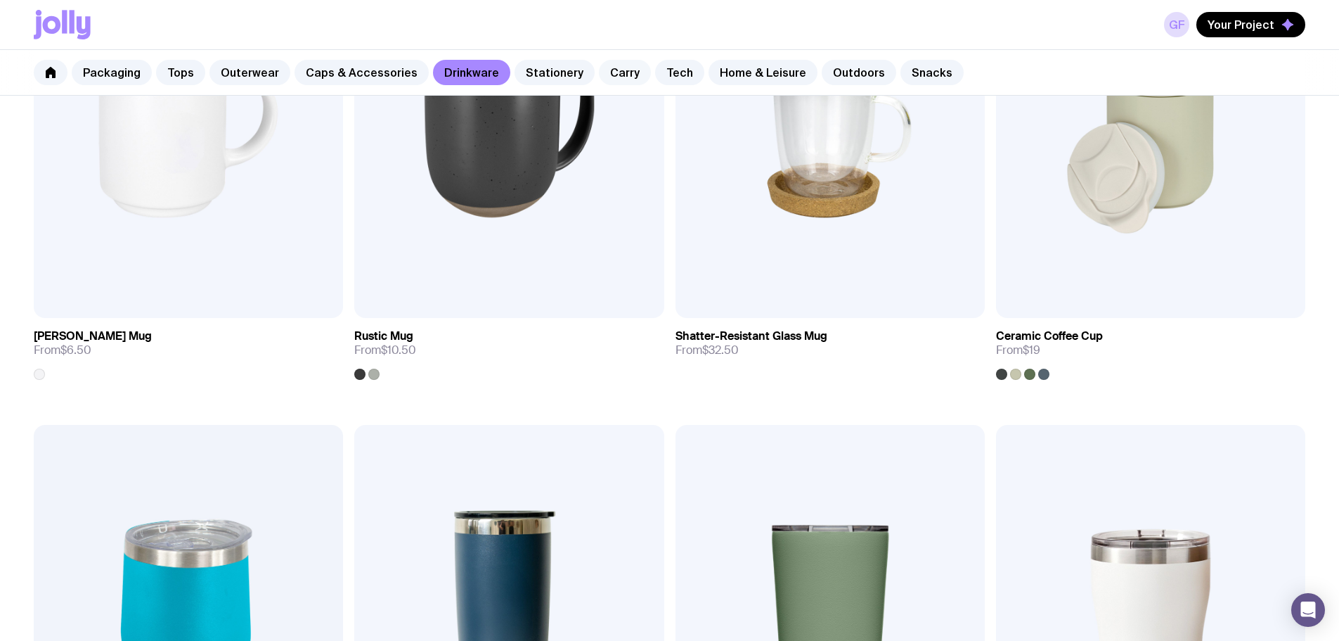
click at [611, 74] on link "Carry" at bounding box center [625, 72] width 52 height 25
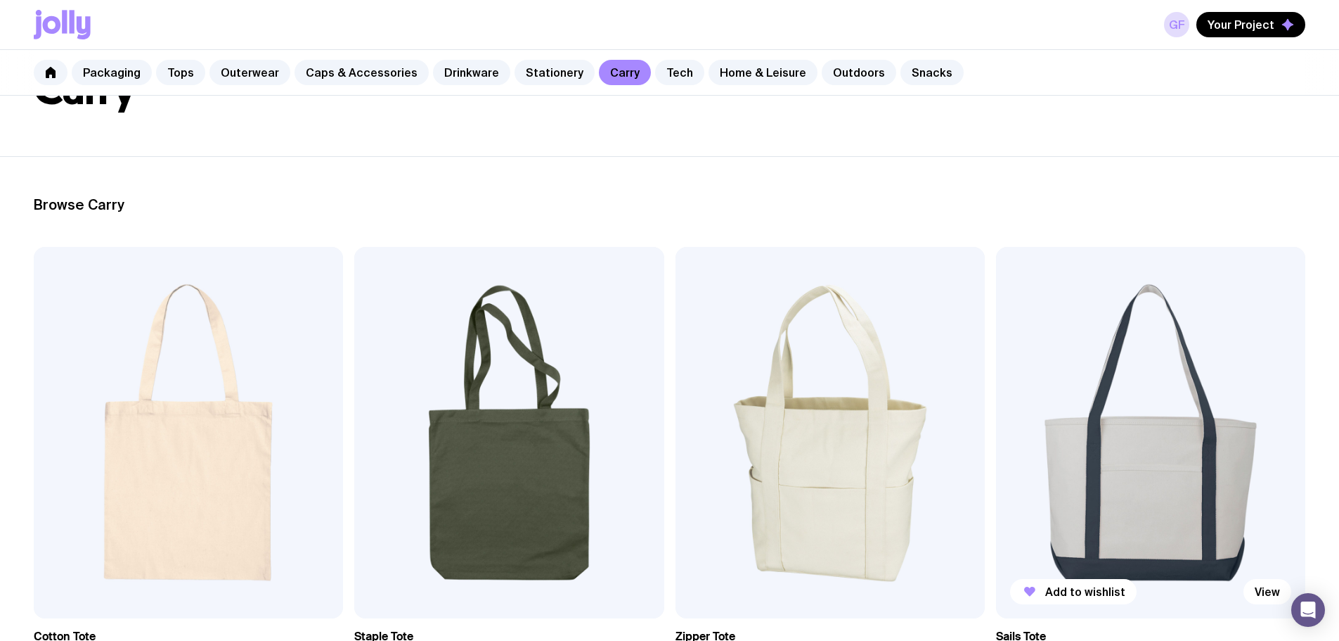
scroll to position [281, 0]
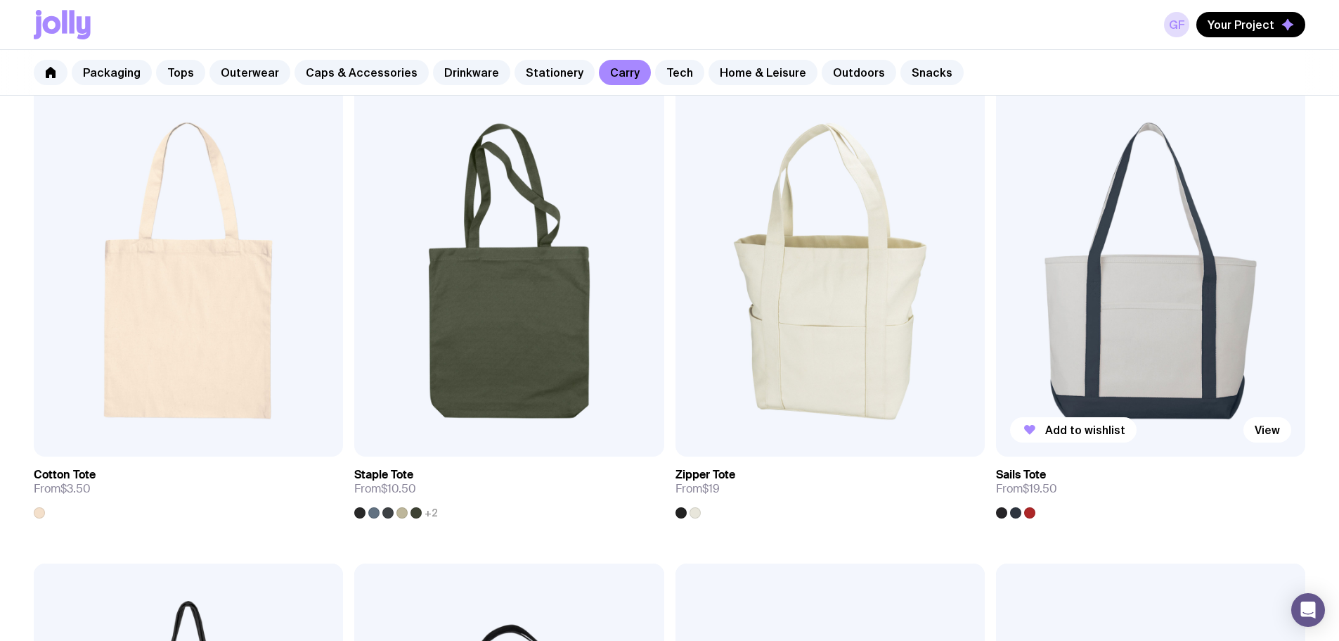
click at [996, 230] on img at bounding box center [1150, 270] width 309 height 371
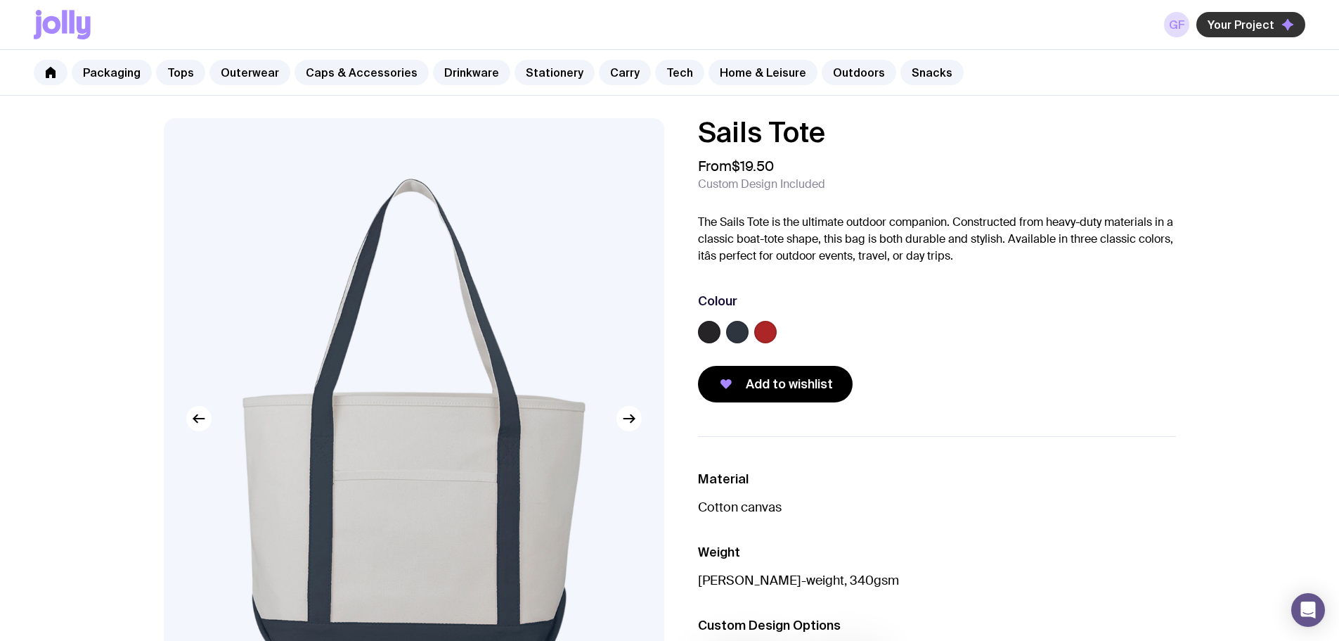
click at [1249, 20] on span "Your Project" at bounding box center [1241, 25] width 67 height 14
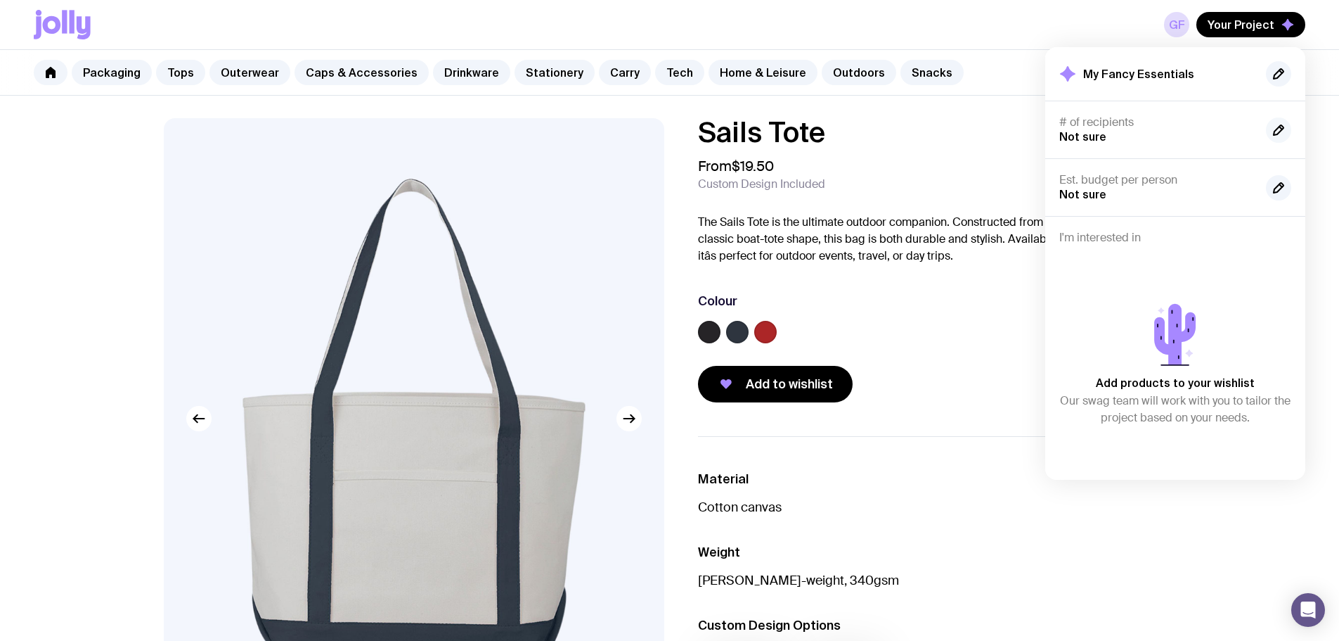
click at [1274, 129] on icon "button" at bounding box center [1278, 130] width 17 height 17
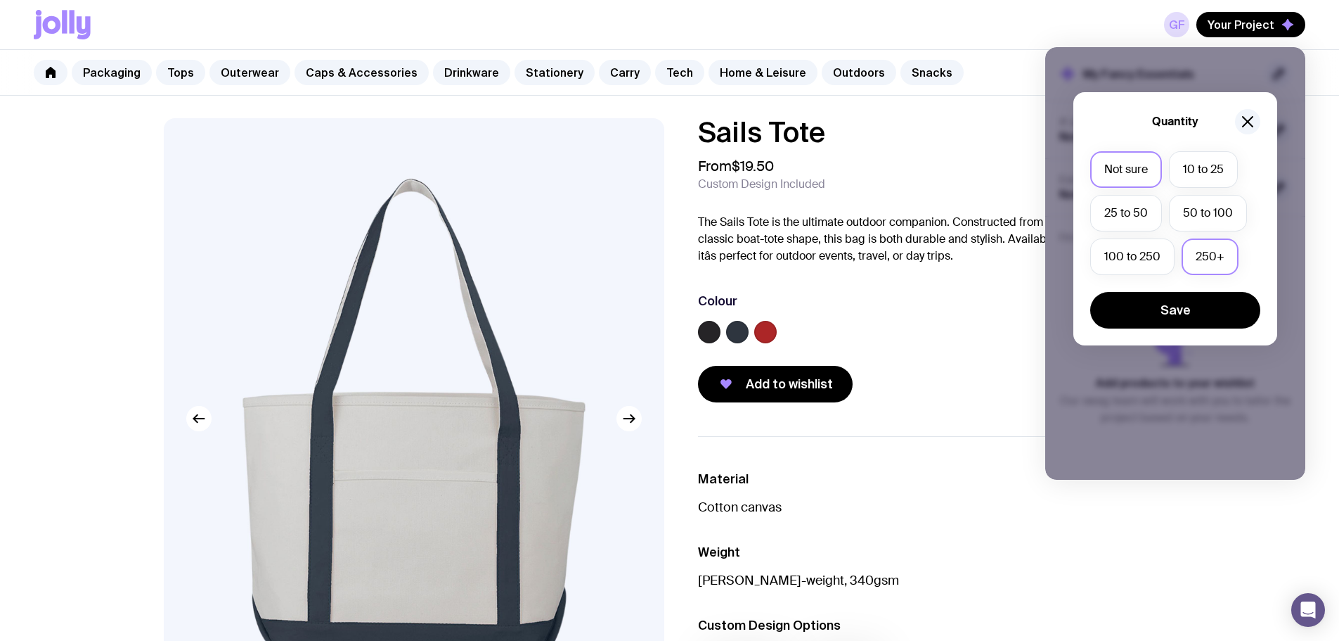
click at [1222, 268] on label "250+" at bounding box center [1210, 256] width 57 height 37
click at [0, 0] on input "250+" at bounding box center [0, 0] width 0 height 0
click at [1199, 309] on button "Save" at bounding box center [1175, 310] width 170 height 37
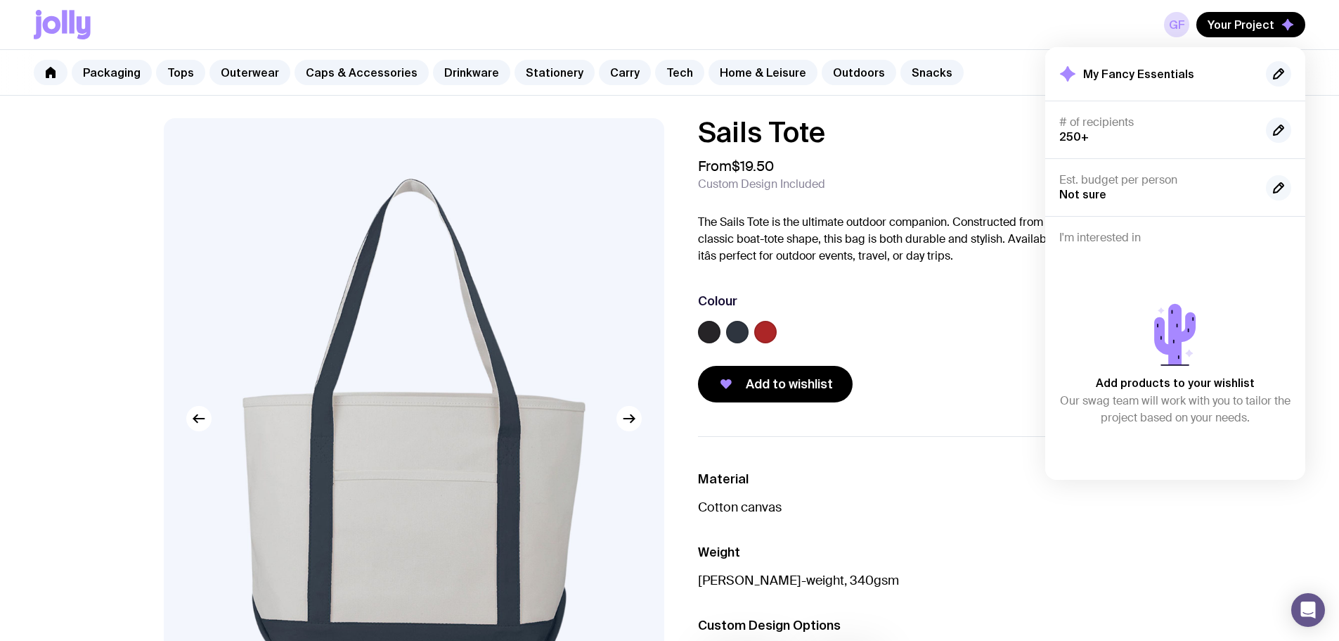
click at [1285, 191] on icon "button" at bounding box center [1278, 187] width 17 height 17
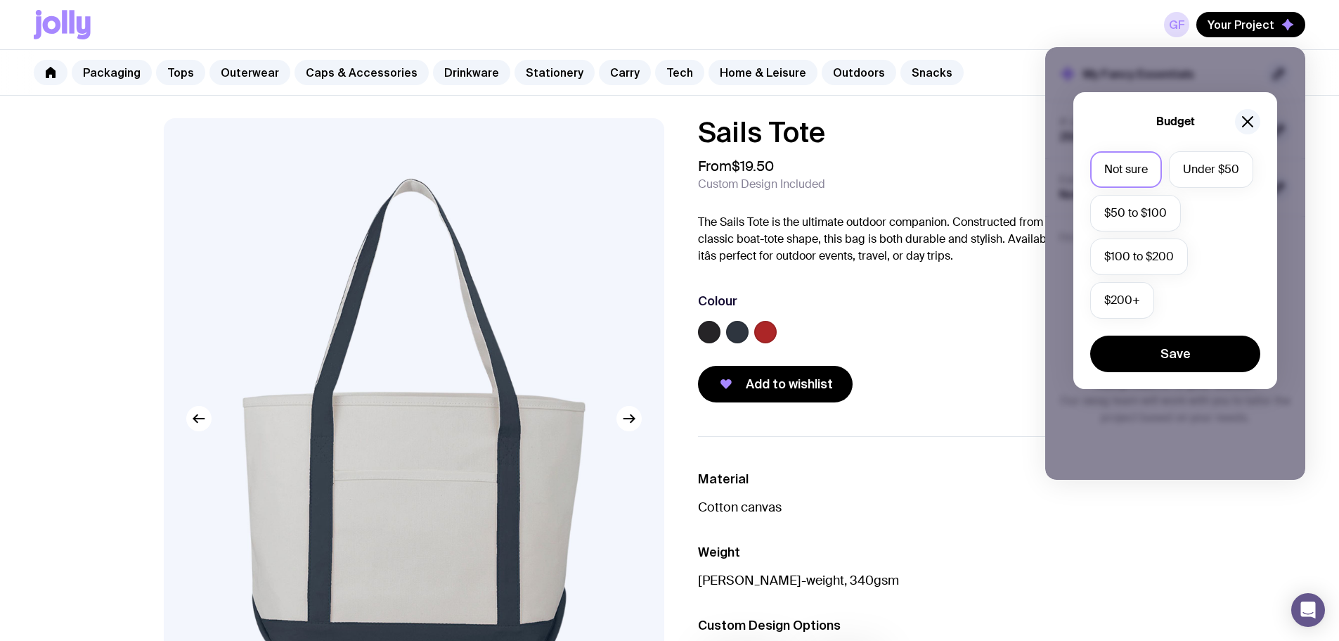
click at [1149, 167] on label "Not sure" at bounding box center [1126, 169] width 72 height 37
click at [0, 0] on input "Not sure" at bounding box center [0, 0] width 0 height 0
click at [1188, 349] on button "Save" at bounding box center [1175, 353] width 170 height 37
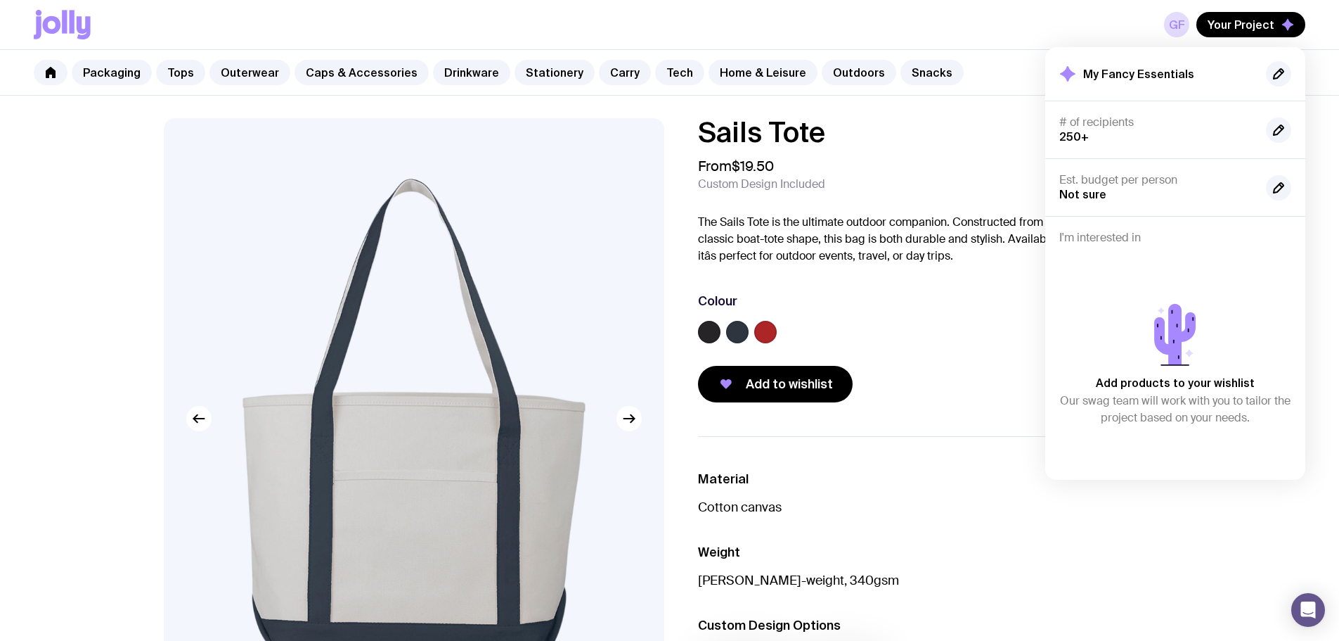
click at [1159, 389] on p "Add products to your wishlist" at bounding box center [1175, 382] width 159 height 17
click at [1247, 30] on span "Your Project" at bounding box center [1241, 25] width 67 height 14
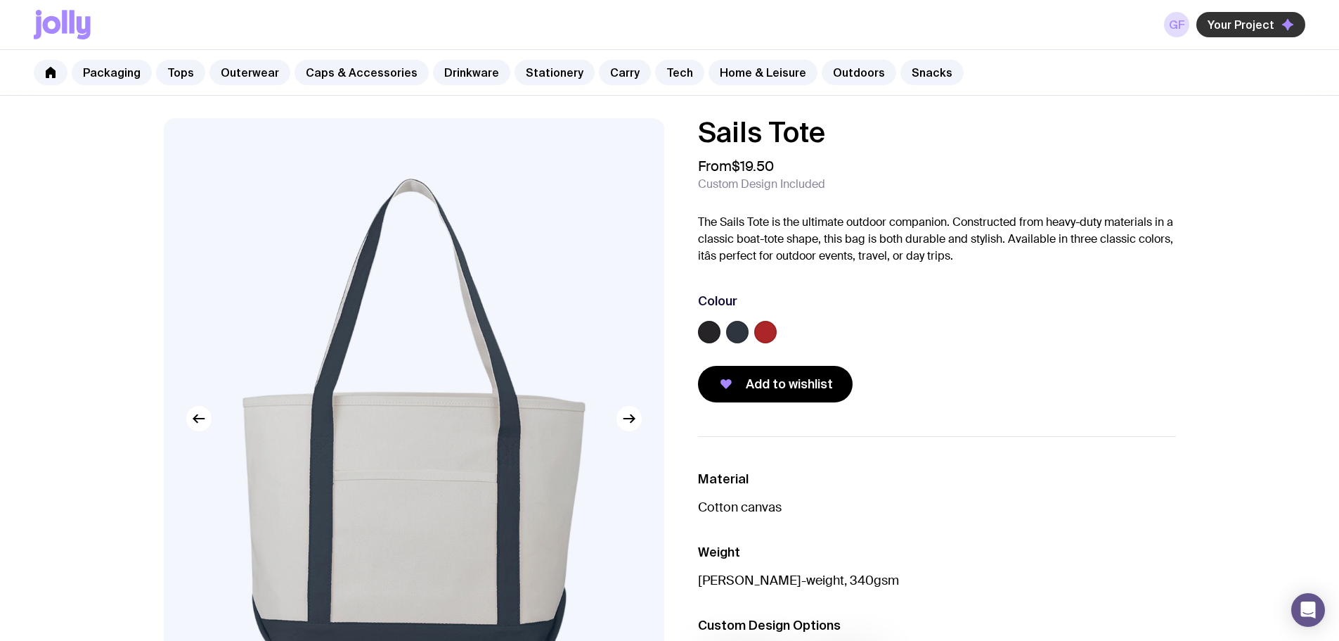
click at [1247, 30] on span "Your Project" at bounding box center [1241, 25] width 67 height 14
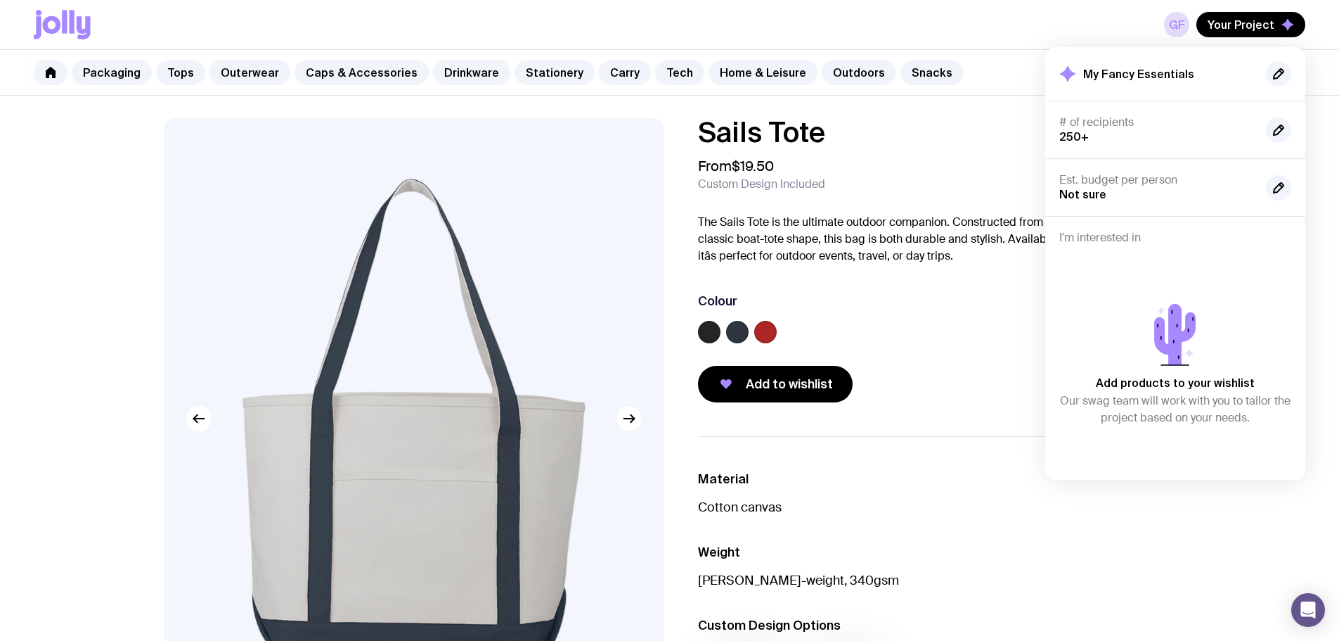
click at [1221, 75] on div "My Fancy Essentials" at bounding box center [1176, 73] width 232 height 25
click at [1288, 76] on button "button" at bounding box center [1278, 73] width 25 height 25
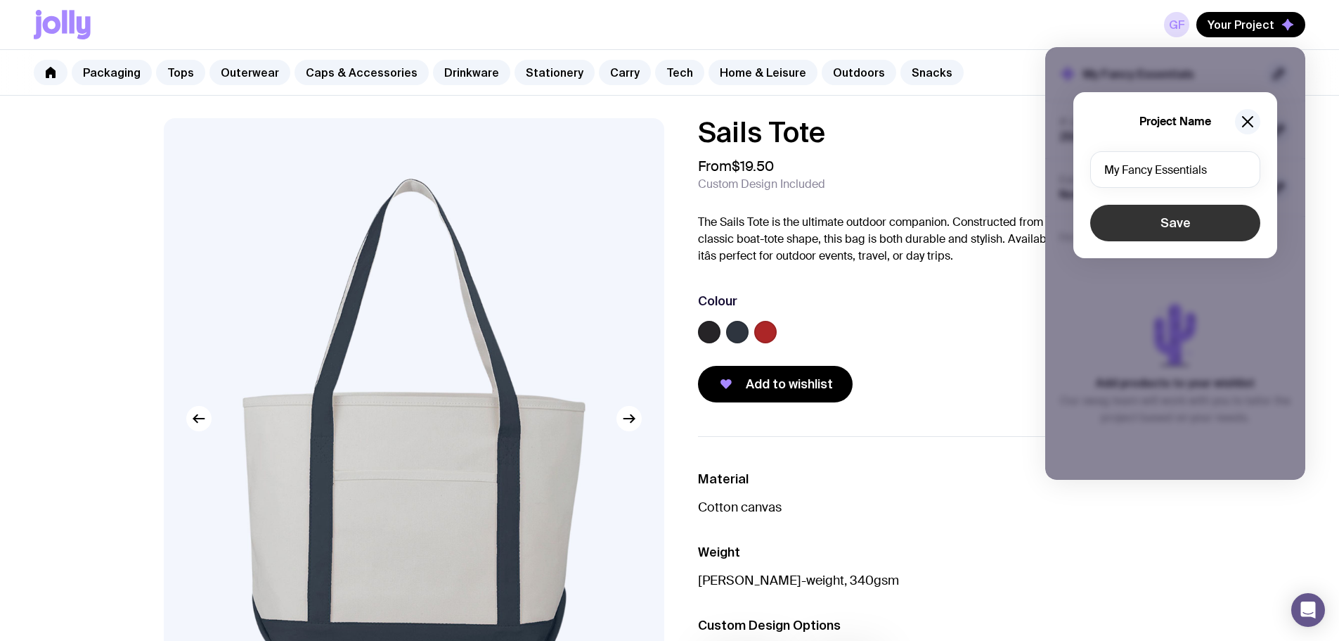
click at [1197, 220] on button "Save" at bounding box center [1175, 223] width 170 height 37
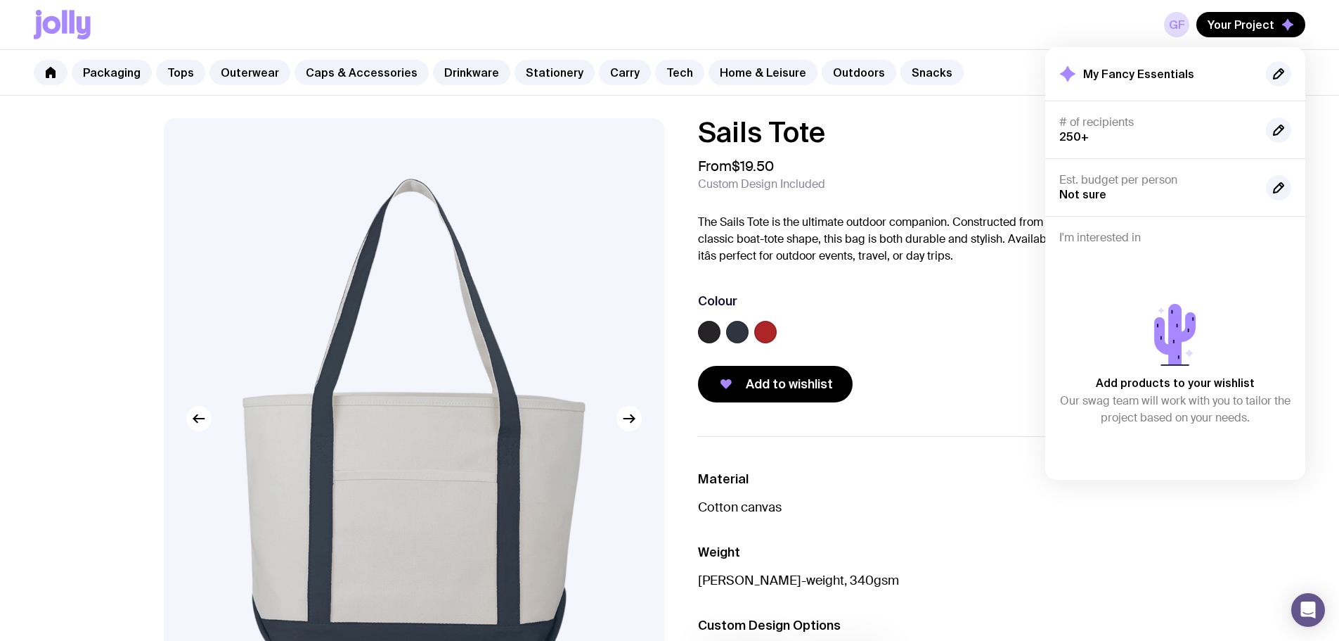
click at [1155, 60] on div "My Fancy Essentials" at bounding box center [1175, 73] width 260 height 53
click at [1160, 68] on h2 "My Fancy Essentials" at bounding box center [1138, 74] width 111 height 14
click at [1249, 10] on div "GF Your Project My Fancy Essentials # of recipients 250+ Est. budget per person…" at bounding box center [670, 24] width 1272 height 49
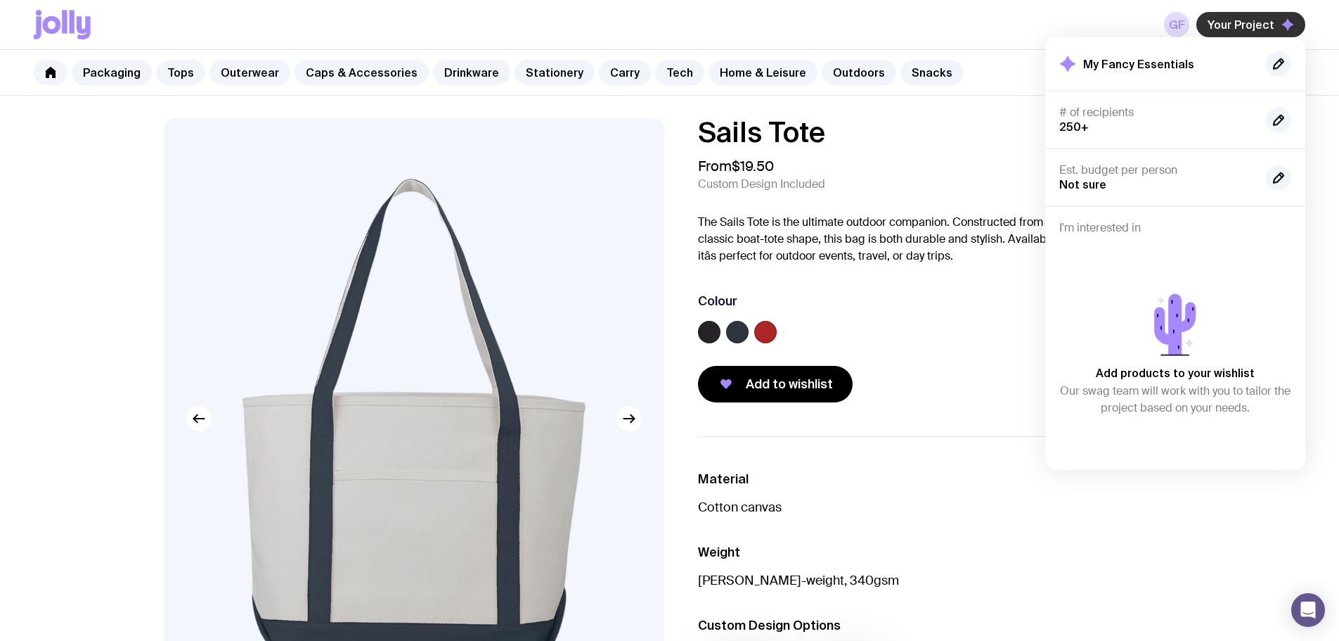
click at [1236, 35] on button "Your Project" at bounding box center [1251, 24] width 109 height 25
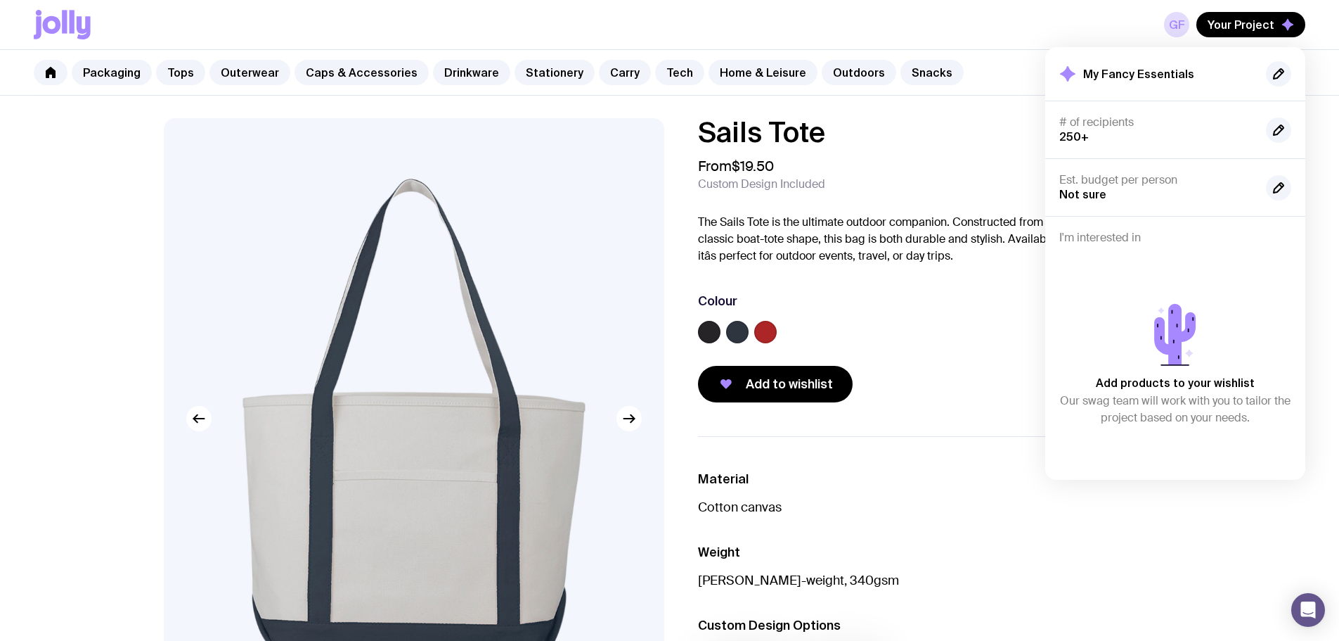
click at [1178, 290] on div "Add products to your wishlist Our swag team will work with you to tailor the pr…" at bounding box center [1176, 361] width 232 height 210
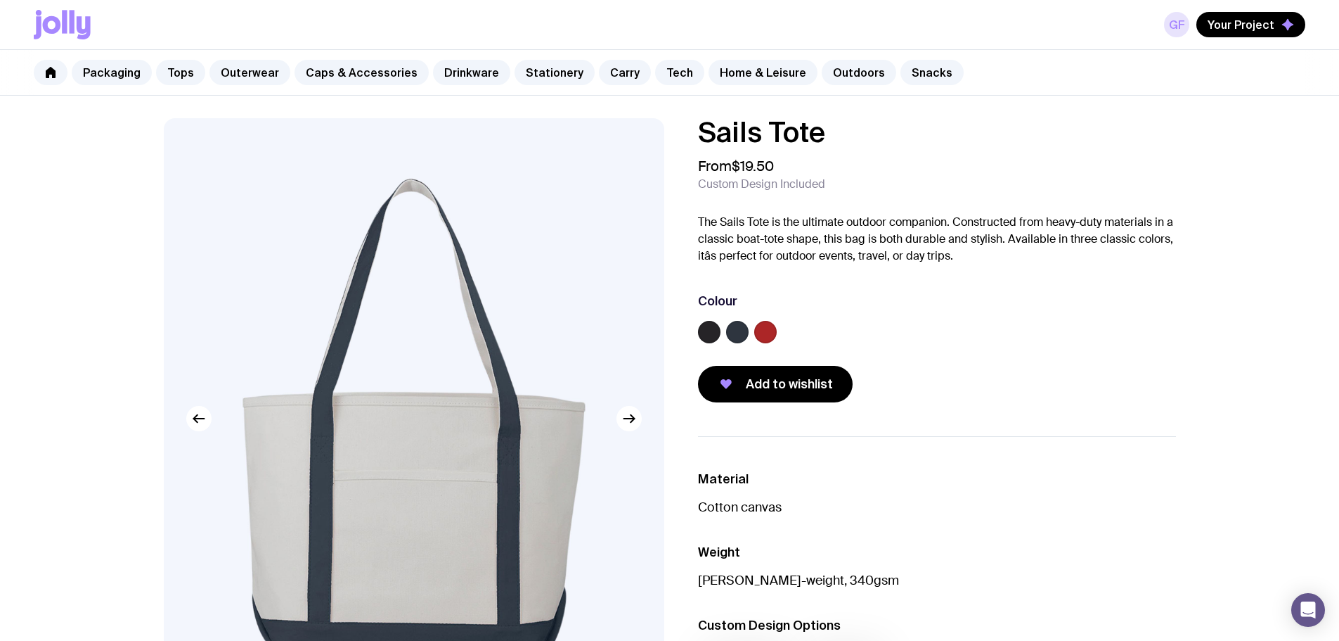
click at [1176, 15] on link "GF" at bounding box center [1176, 24] width 25 height 25
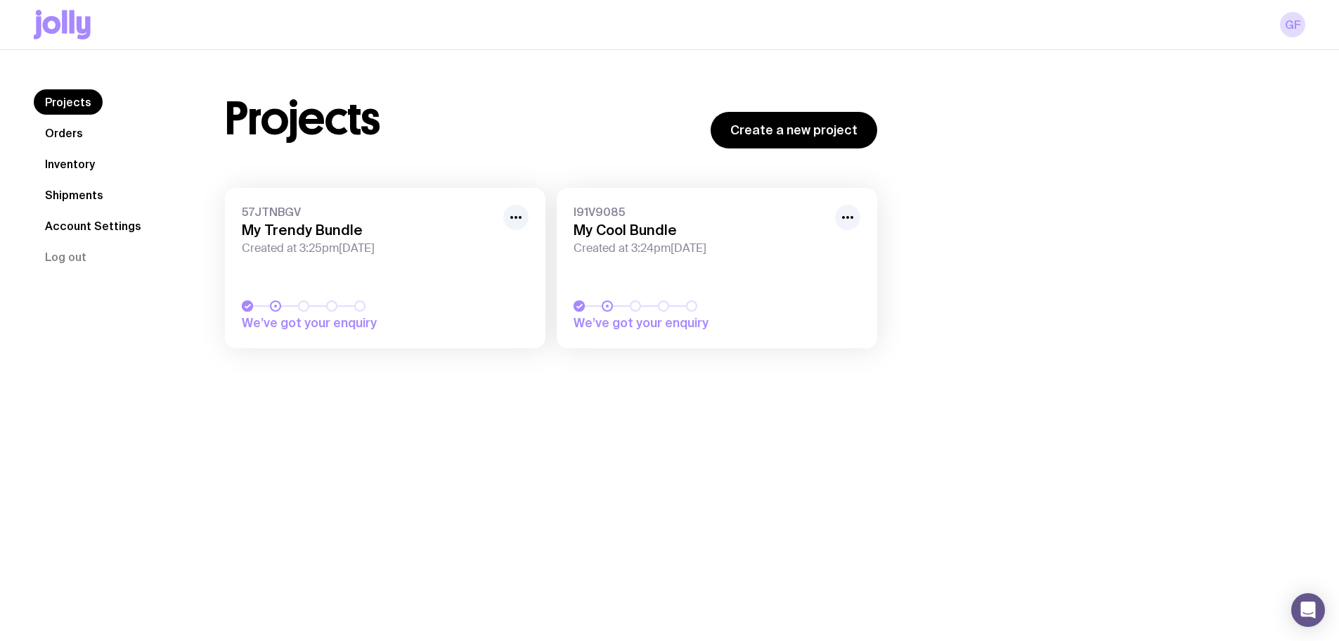
click at [107, 222] on link "Account Settings" at bounding box center [93, 225] width 119 height 25
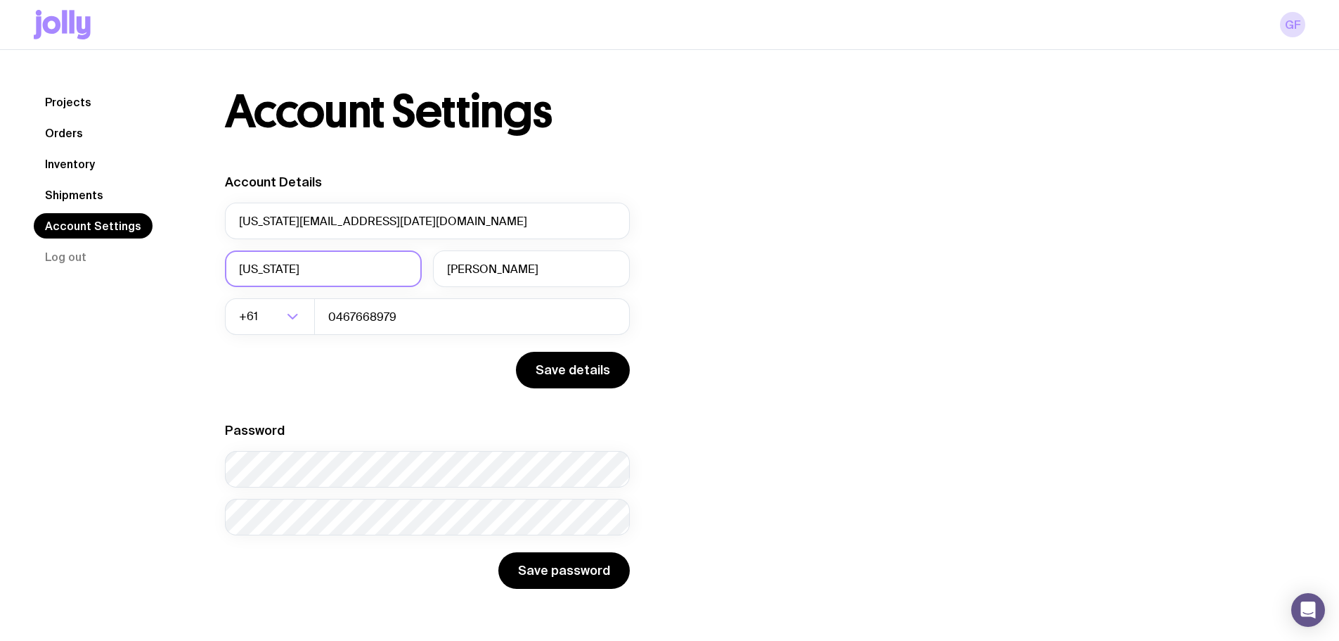
scroll to position [50, 0]
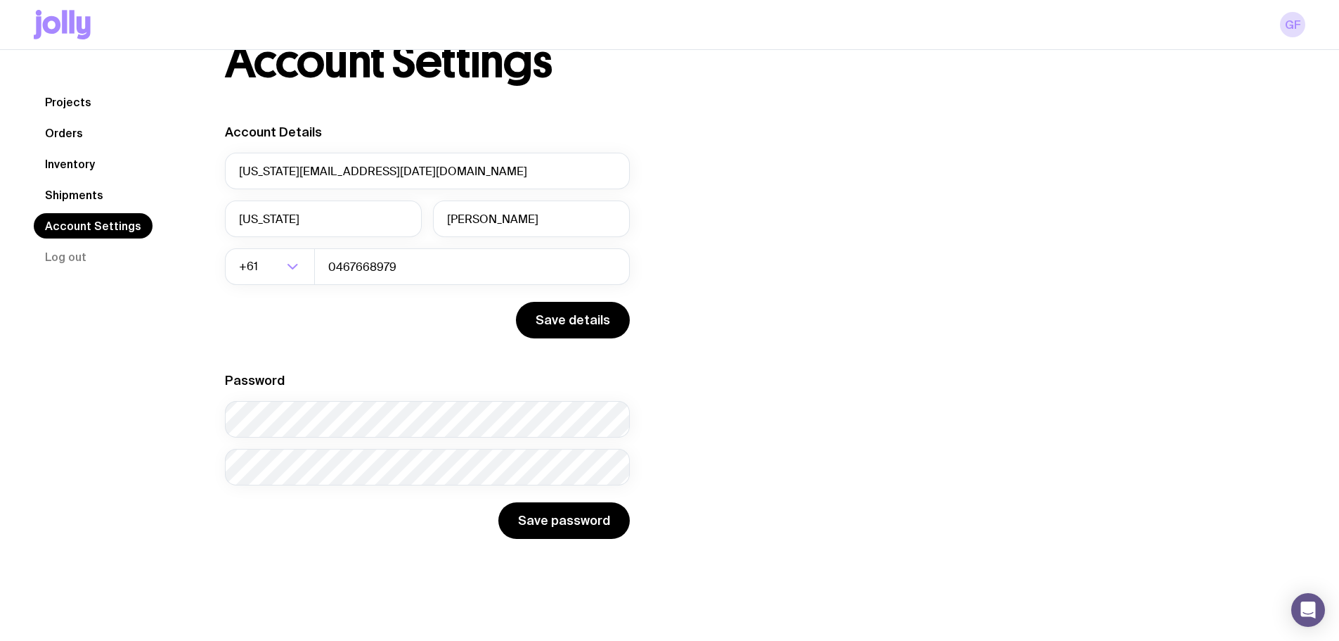
click at [112, 97] on nav "Projects Orders Inventory Shipments Account Settings Log out" at bounding box center [112, 179] width 157 height 180
click at [87, 97] on link "Projects" at bounding box center [68, 101] width 69 height 25
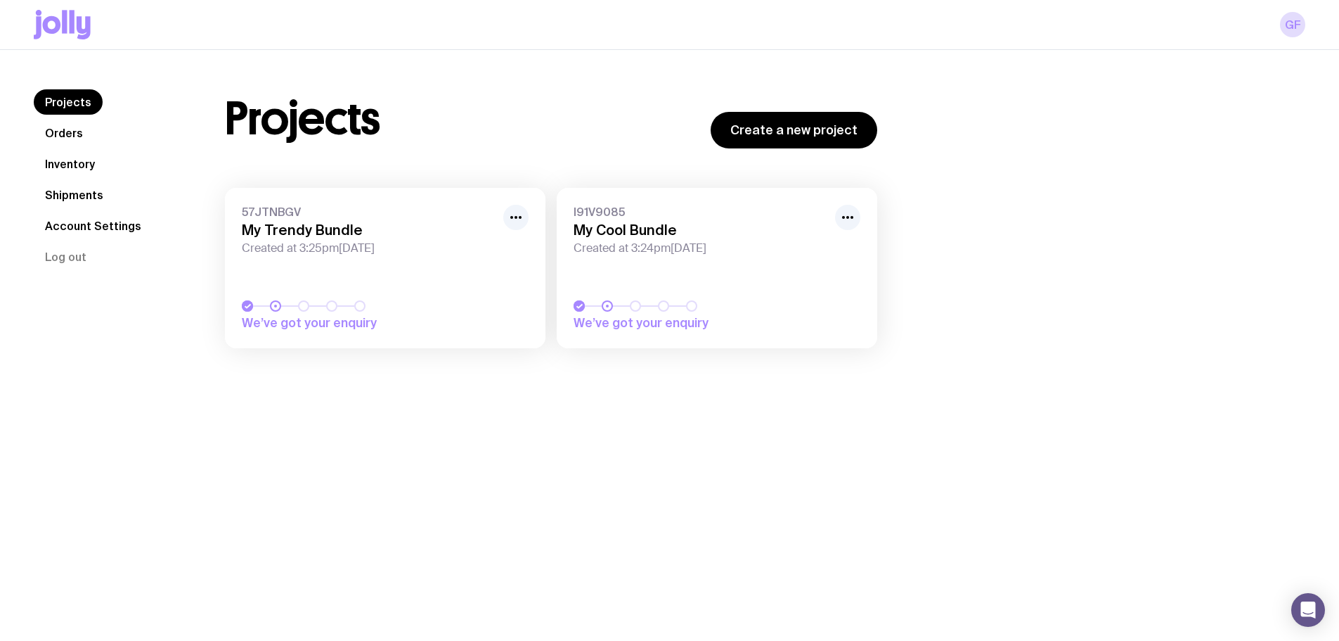
click at [381, 261] on link "57JTNBGV My Trendy Bundle Created at 3:25pm, Tue 14th Oct 2025 We’ve got your e…" at bounding box center [385, 268] width 321 height 160
